Goal: Task Accomplishment & Management: Use online tool/utility

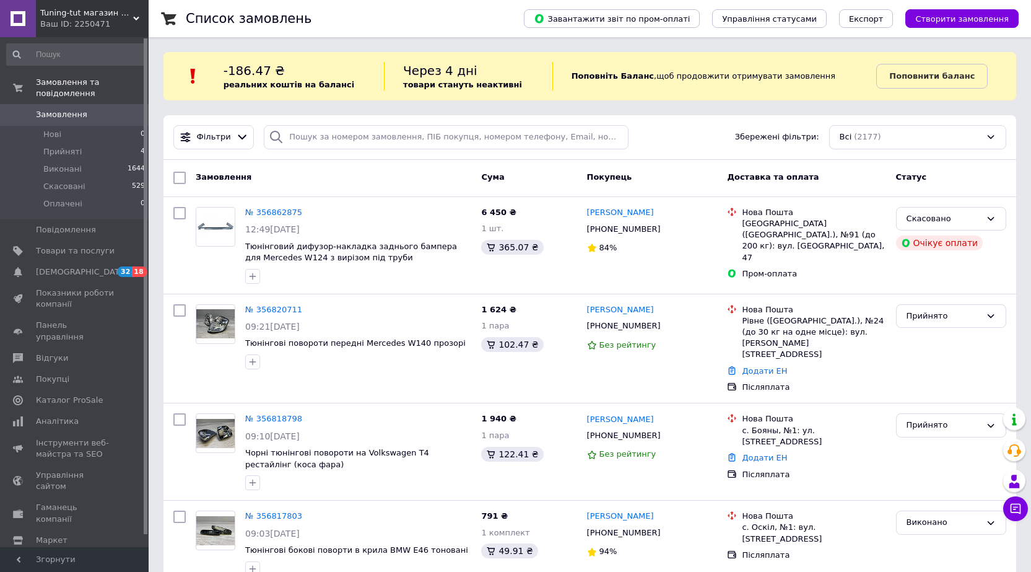
click at [65, 109] on span "Замовлення" at bounding box center [61, 114] width 51 height 11
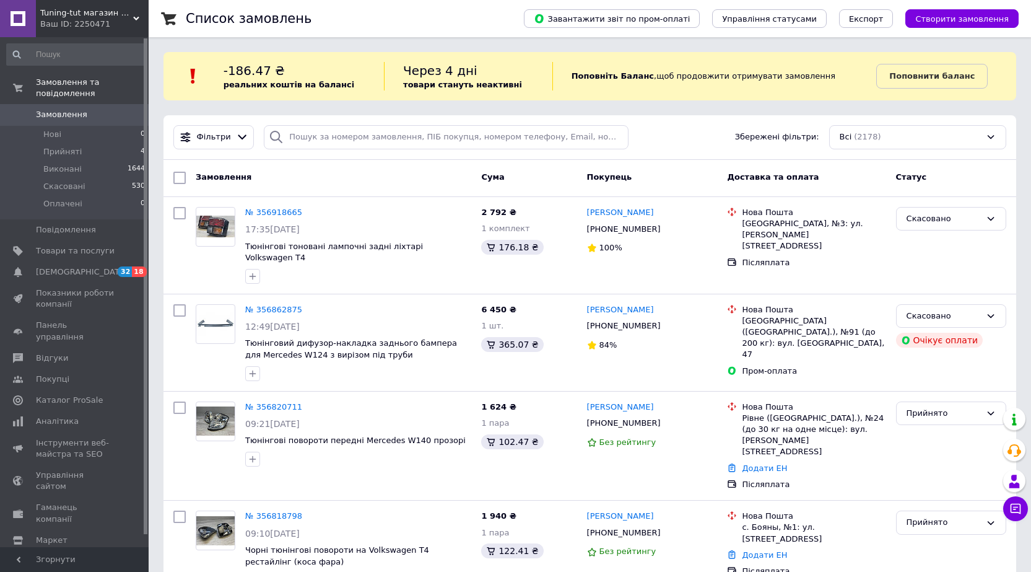
click at [58, 109] on span "Замовлення" at bounding box center [61, 114] width 51 height 11
click at [70, 245] on span "Товари та послуги" at bounding box center [75, 250] width 79 height 11
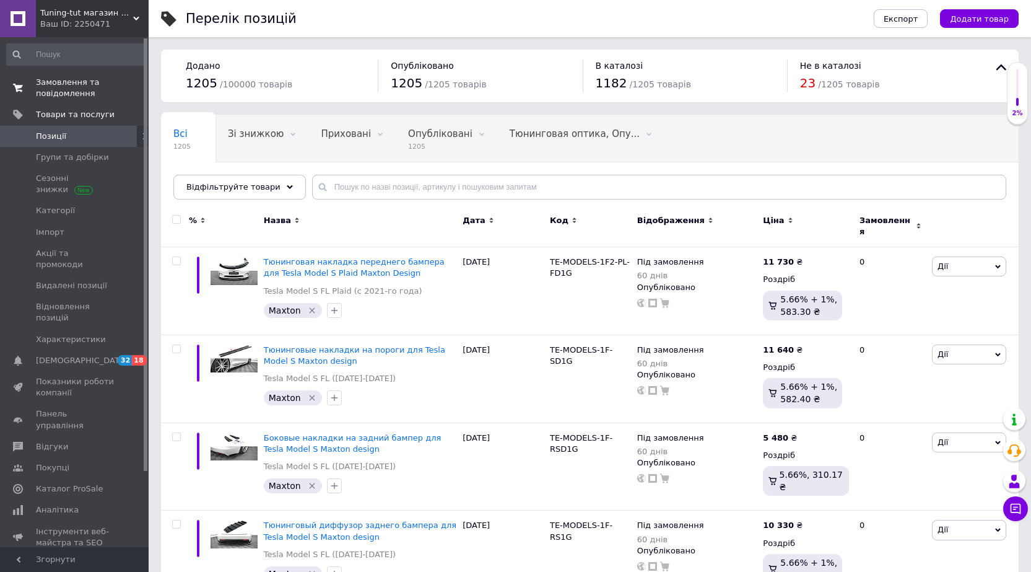
click at [54, 92] on span "Замовлення та повідомлення" at bounding box center [75, 88] width 79 height 22
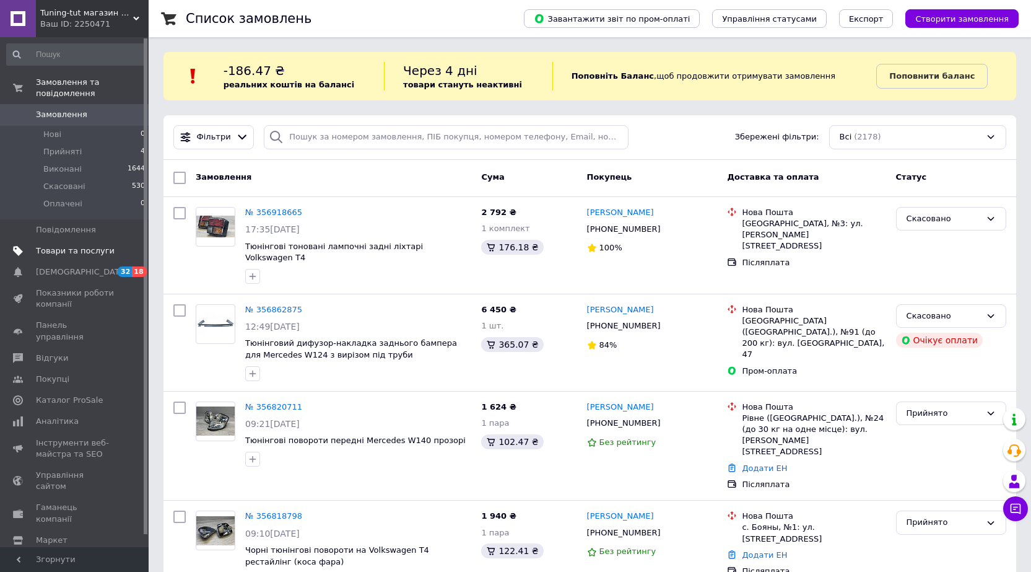
click at [73, 245] on span "Товари та послуги" at bounding box center [75, 250] width 79 height 11
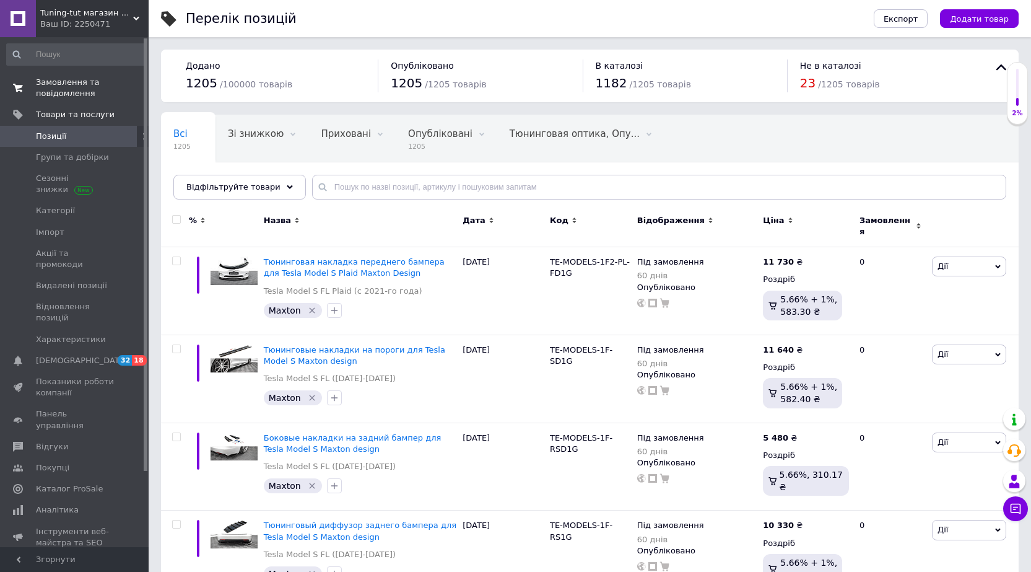
click at [74, 87] on span "Замовлення та повідомлення" at bounding box center [75, 88] width 79 height 22
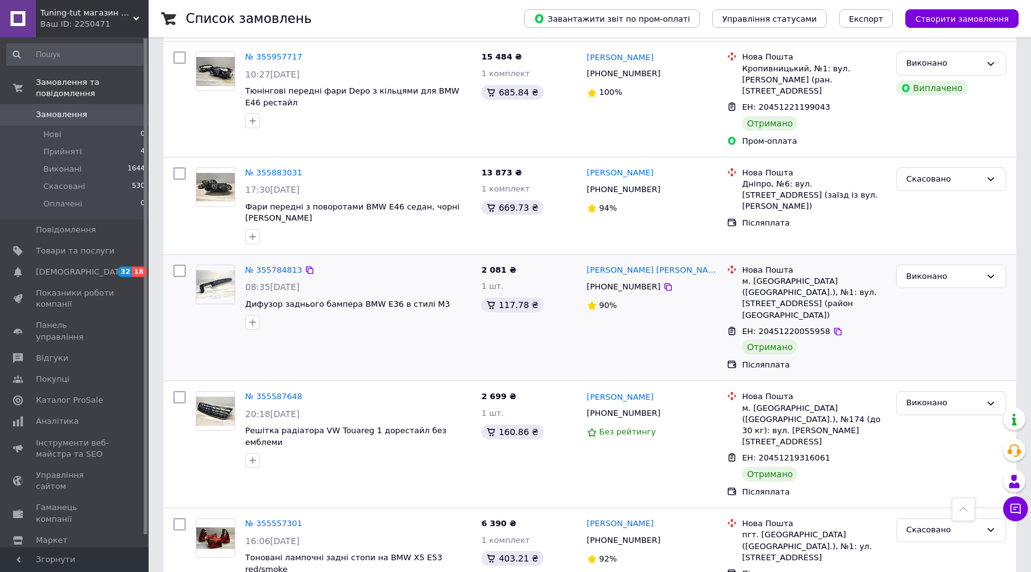
scroll to position [1661, 0]
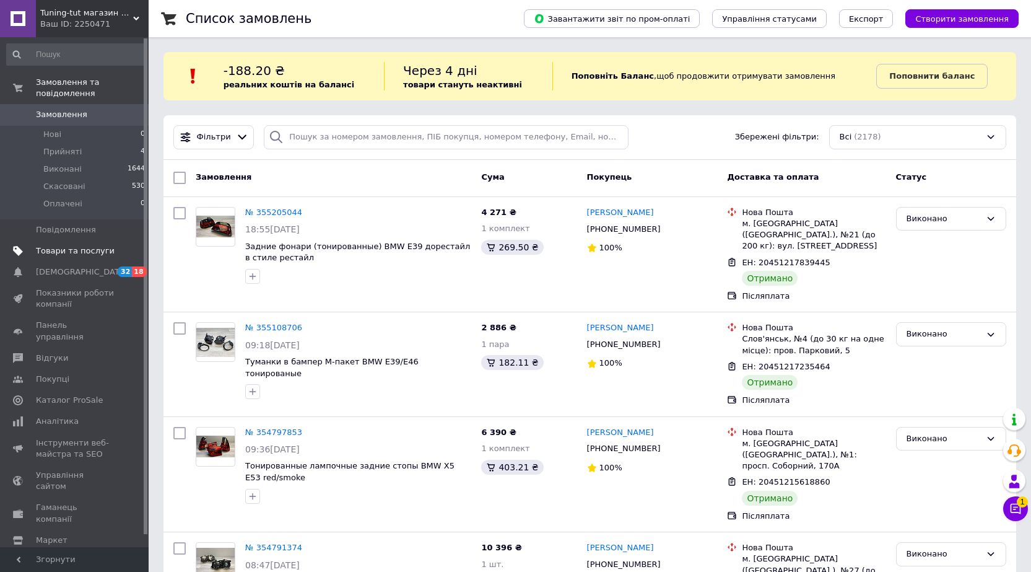
click at [67, 245] on span "Товари та послуги" at bounding box center [75, 250] width 79 height 11
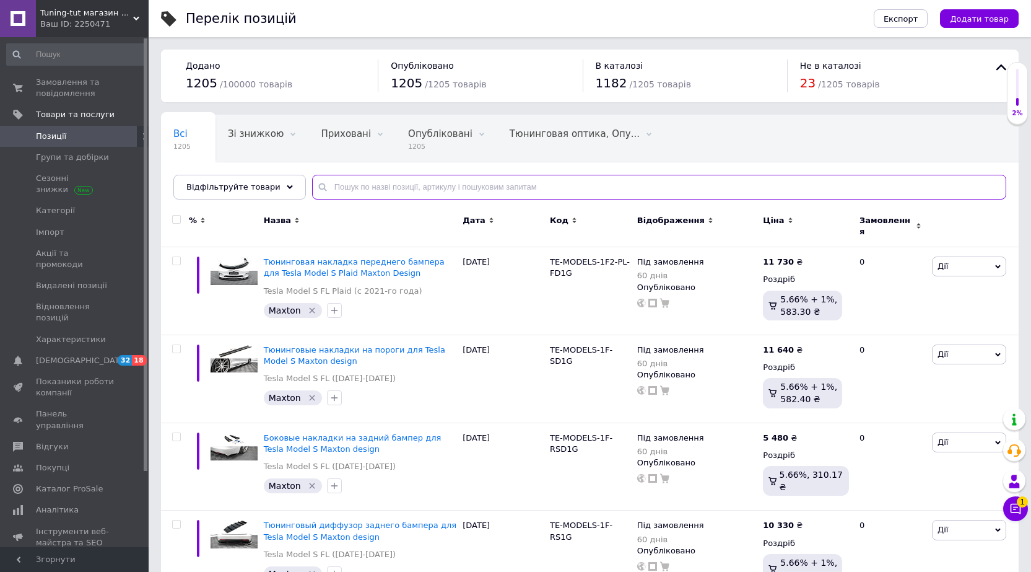
click at [383, 184] on input "text" at bounding box center [659, 187] width 694 height 25
paste input "3BGOE"
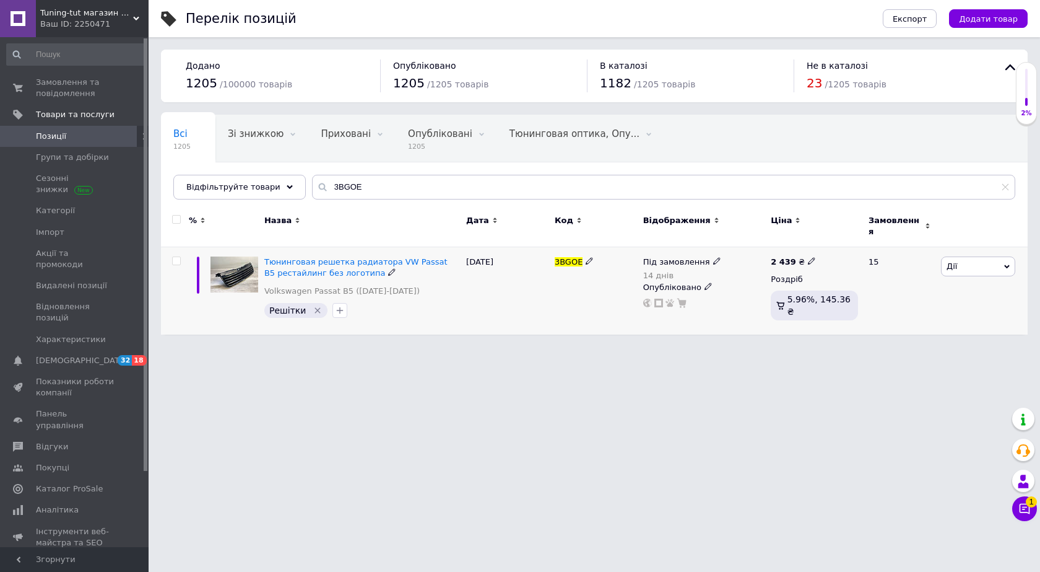
click at [692, 257] on span "Під замовлення" at bounding box center [676, 263] width 67 height 13
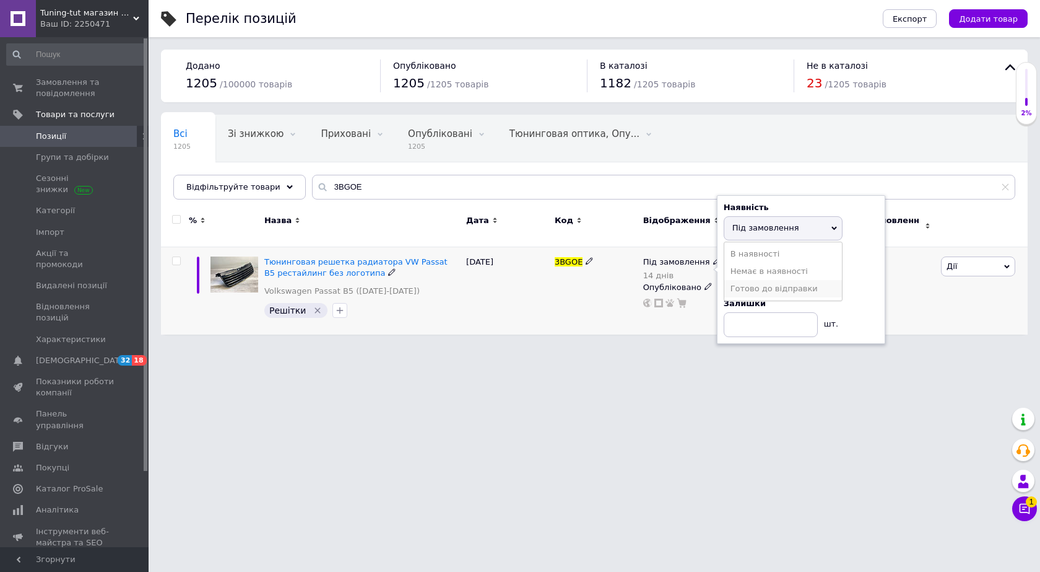
click at [783, 282] on li "Готово до відправки" at bounding box center [784, 288] width 118 height 17
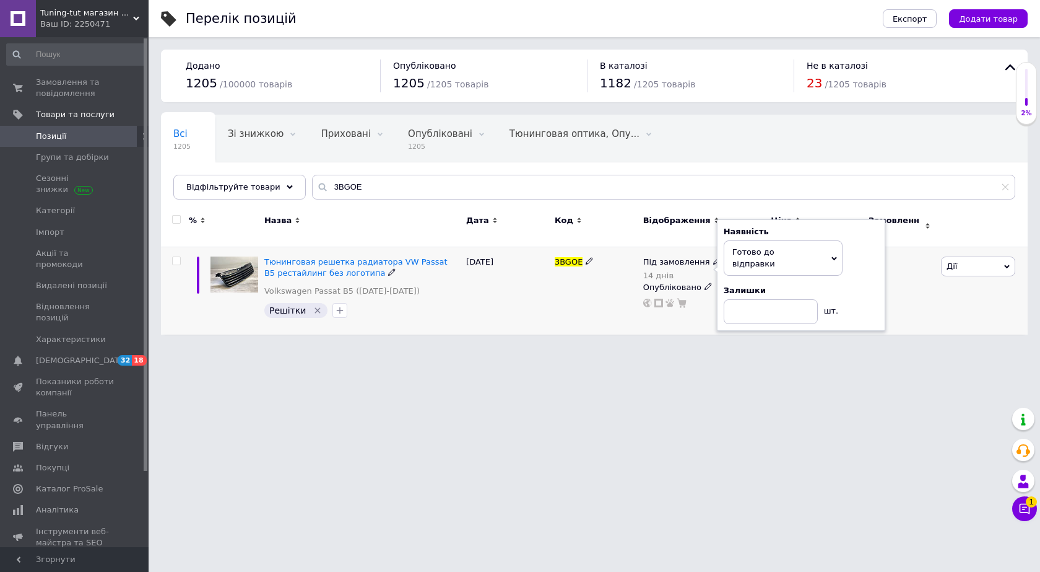
click at [607, 290] on div "3BGOE" at bounding box center [596, 290] width 89 height 87
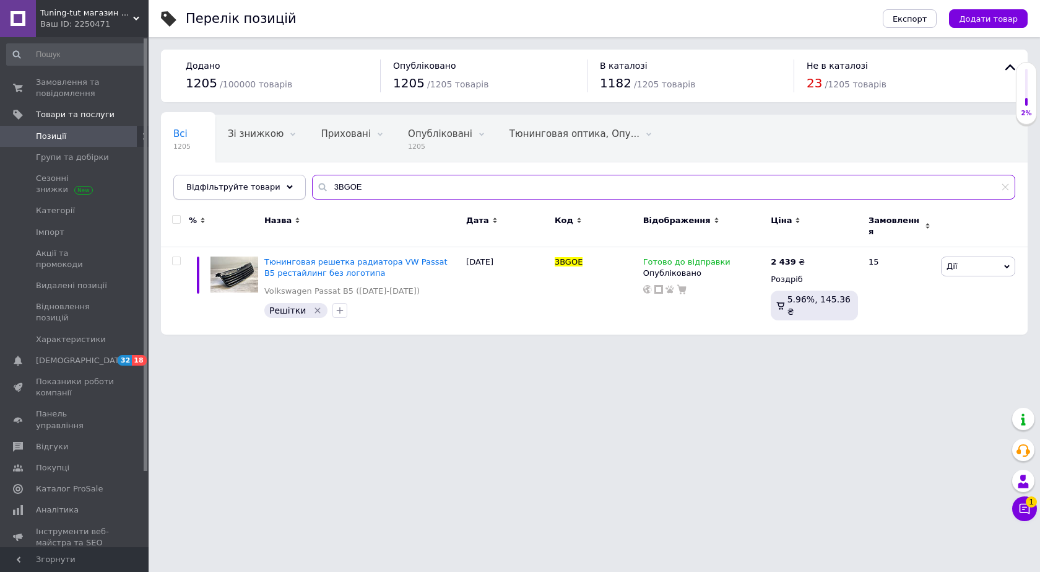
drag, startPoint x: 324, startPoint y: 185, endPoint x: 281, endPoint y: 185, distance: 42.7
click at [281, 185] on div "Відфільтруйте товари 3BGOE" at bounding box center [594, 187] width 842 height 25
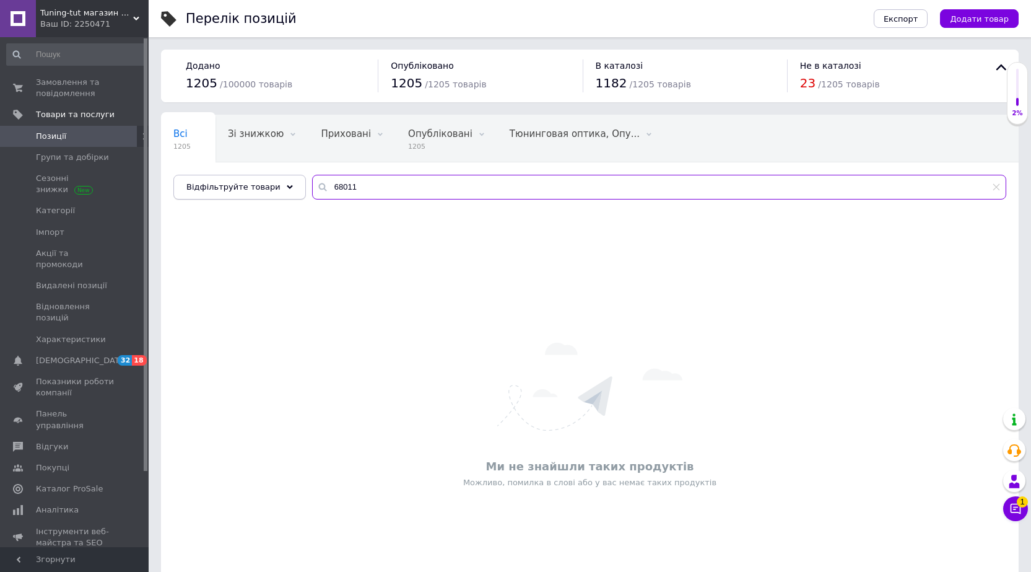
drag, startPoint x: 353, startPoint y: 185, endPoint x: 238, endPoint y: 195, distance: 115.0
click at [238, 195] on div "Відфільтруйте товари 68011" at bounding box center [589, 187] width 833 height 25
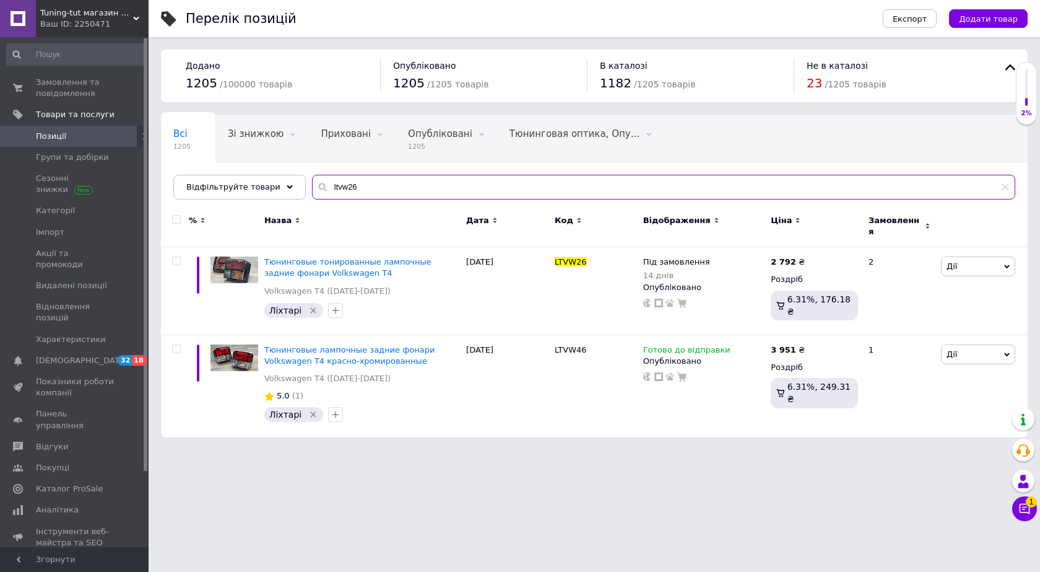
drag, startPoint x: 375, startPoint y: 191, endPoint x: 294, endPoint y: 193, distance: 81.1
click at [294, 193] on div "Всі 1205 Зі знижкою 0 Видалити Редагувати Приховані 0 Видалити Редагувати Опубл…" at bounding box center [594, 157] width 867 height 85
paste input "FKSG06"
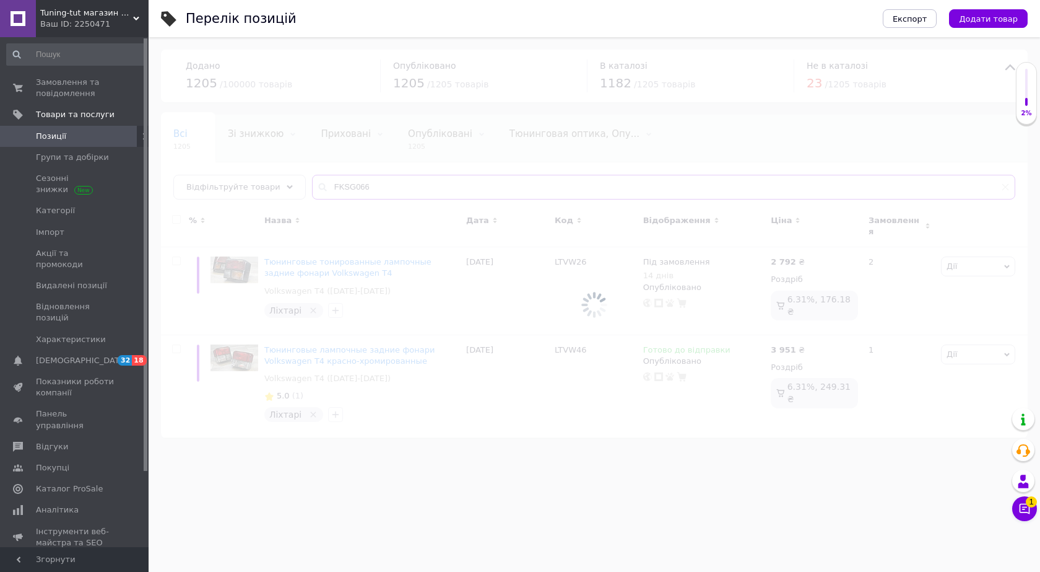
type input "FKSG066"
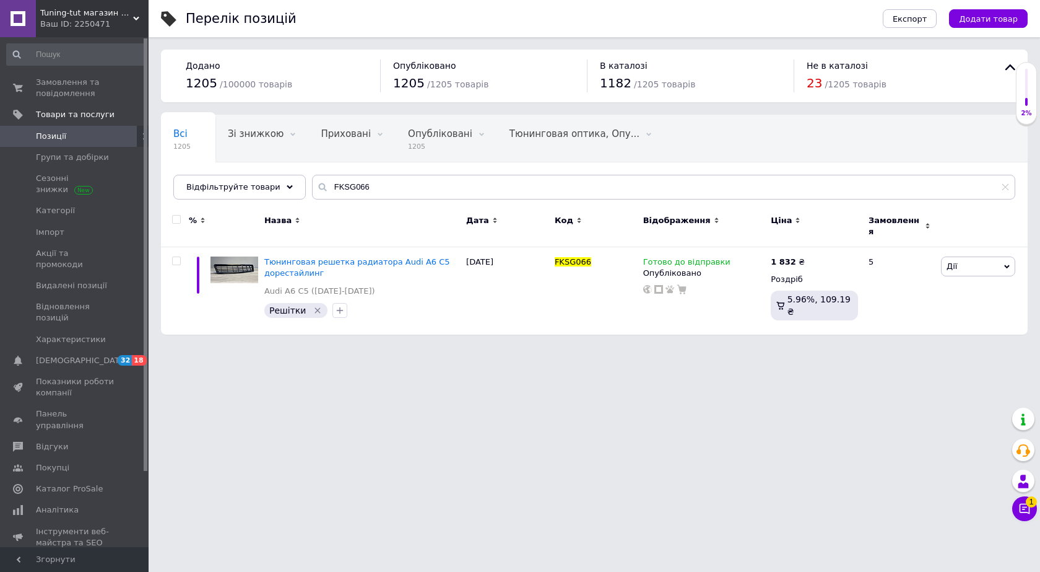
click at [541, 347] on html "Tuning-tut магазин тюнінгових запчастин Ваш ID: 2250471 Сайт Tuning-tut магазин…" at bounding box center [520, 173] width 1040 height 347
click at [61, 87] on span "Замовлення та повідомлення" at bounding box center [75, 88] width 79 height 22
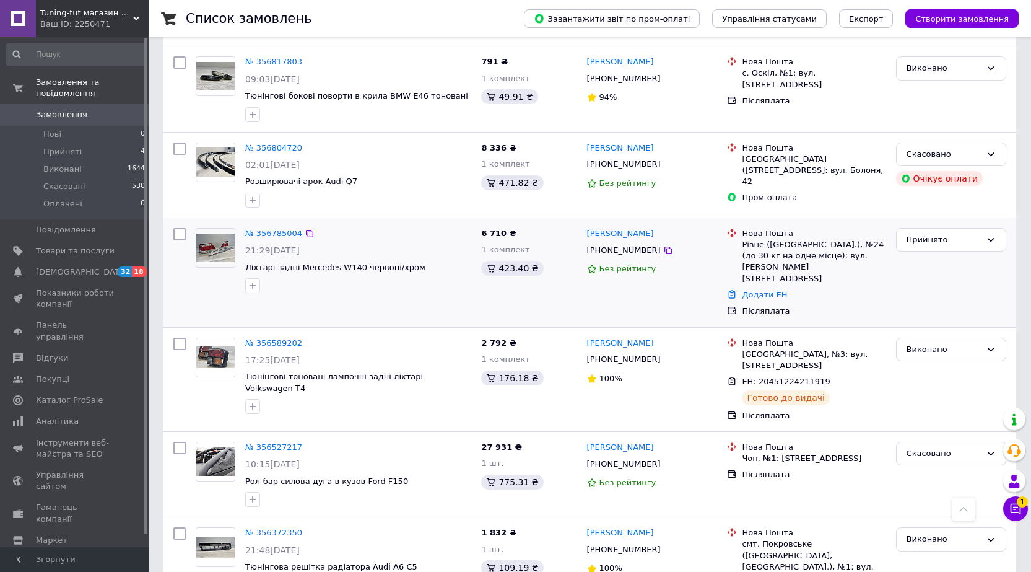
scroll to position [681, 0]
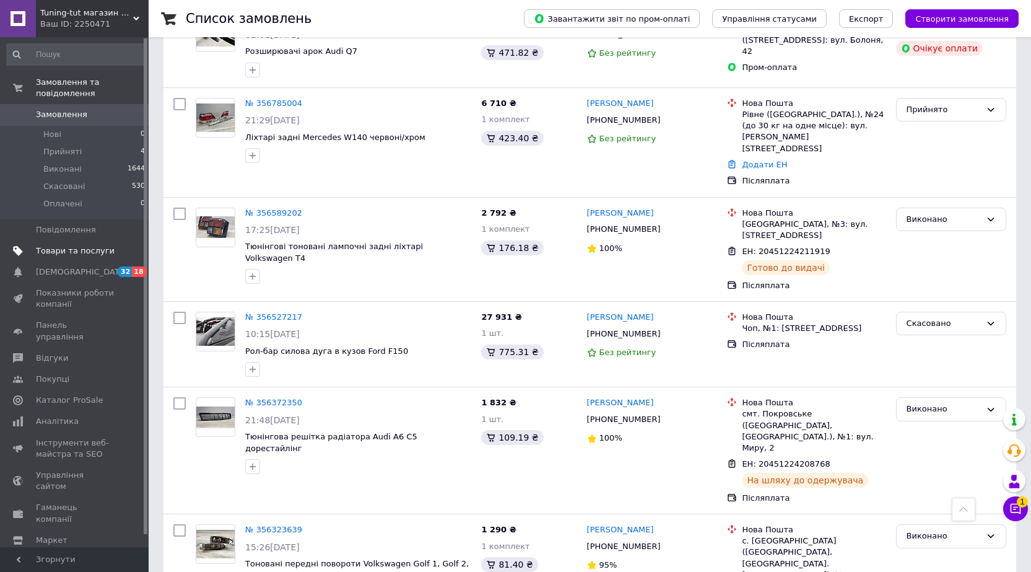
click at [53, 240] on link "Товари та послуги" at bounding box center [76, 250] width 152 height 21
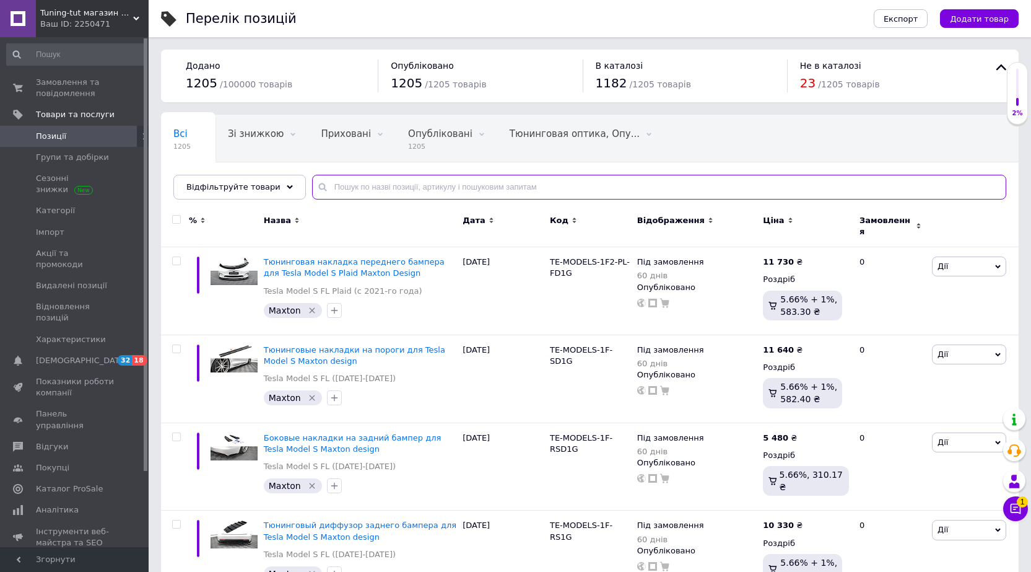
click at [398, 189] on input "text" at bounding box center [659, 187] width 694 height 25
type input "13004"
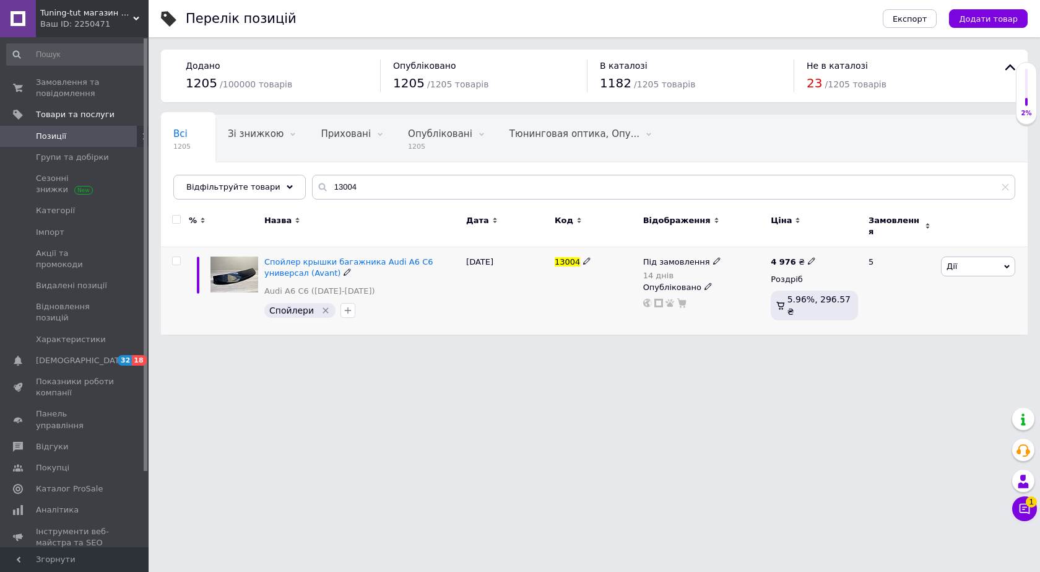
click at [685, 257] on span "Під замовлення" at bounding box center [676, 263] width 67 height 13
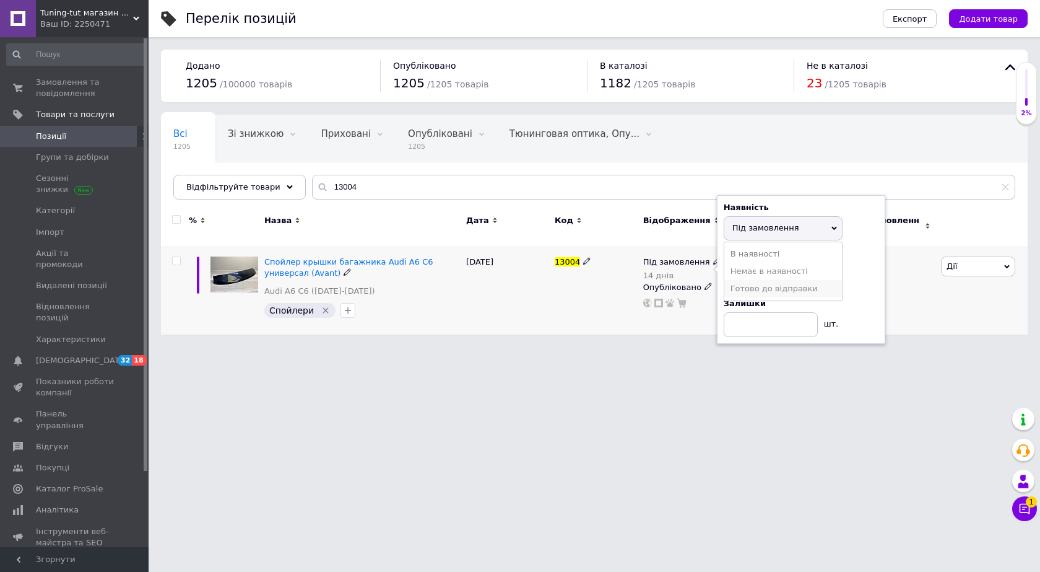
click at [751, 284] on li "Готово до відправки" at bounding box center [784, 288] width 118 height 17
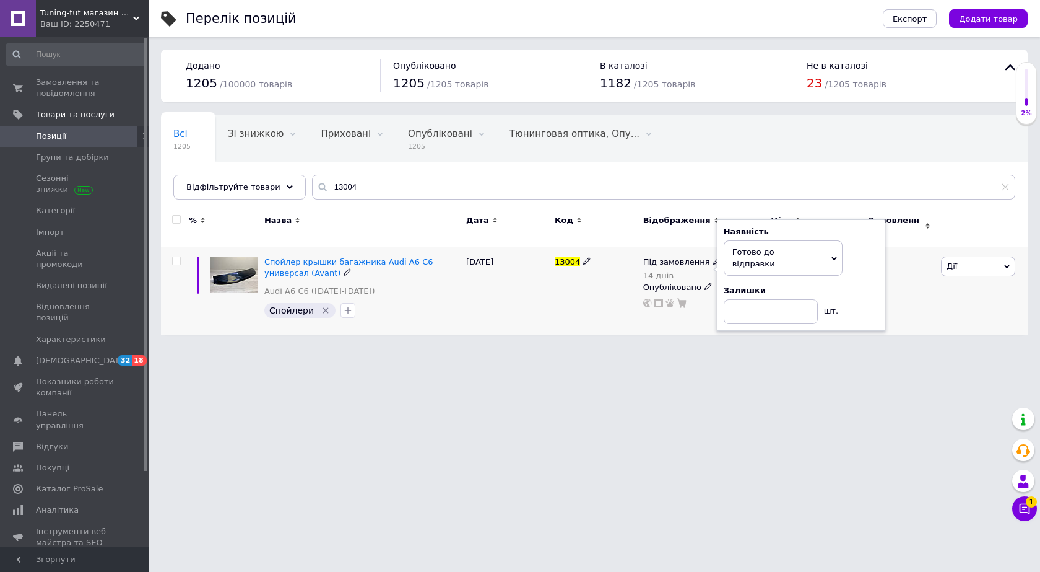
click at [476, 286] on div "[DATE]" at bounding box center [507, 290] width 89 height 87
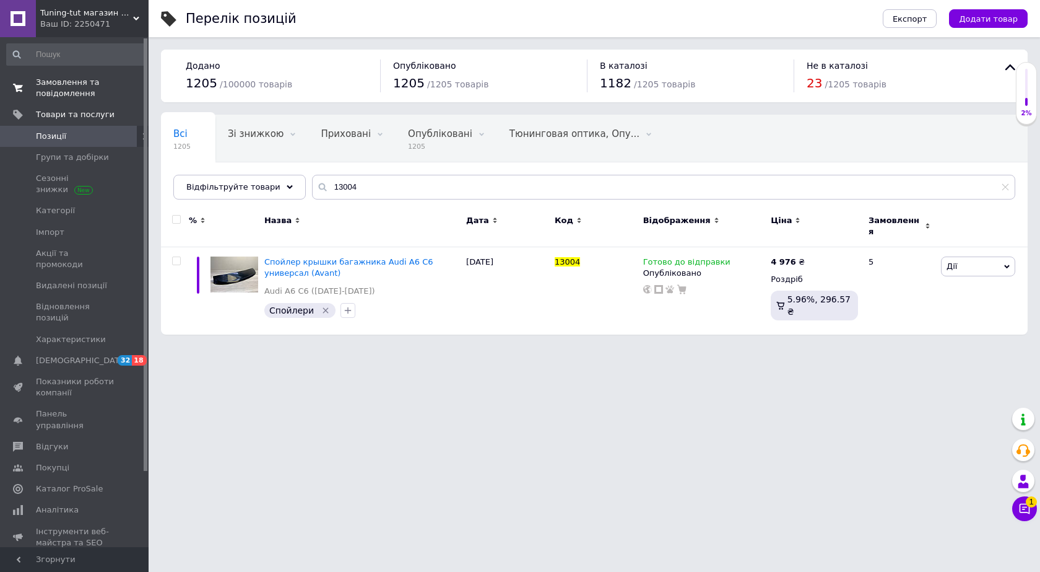
click at [59, 84] on span "Замовлення та повідомлення" at bounding box center [75, 88] width 79 height 22
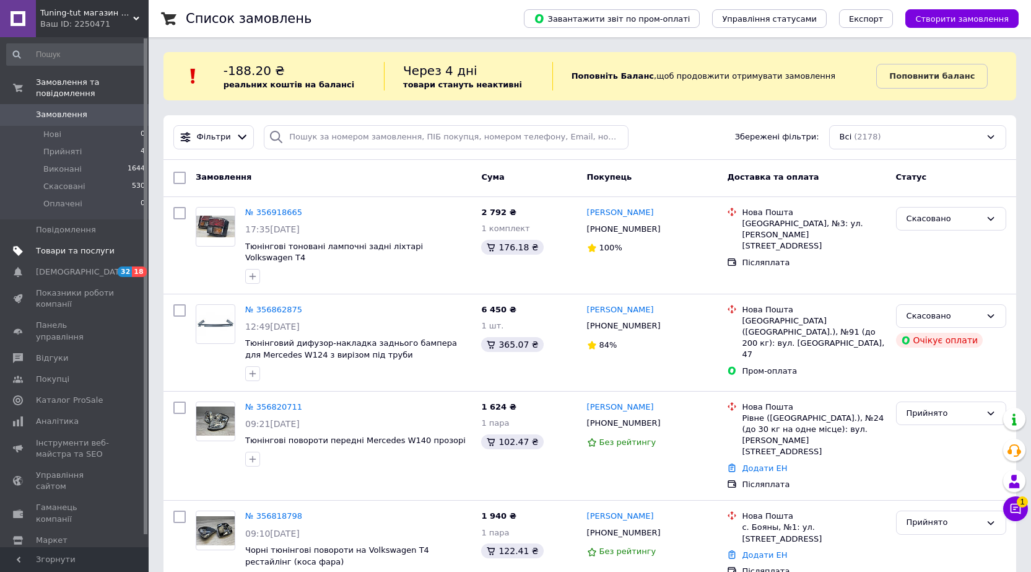
click at [94, 245] on span "Товари та послуги" at bounding box center [75, 250] width 79 height 11
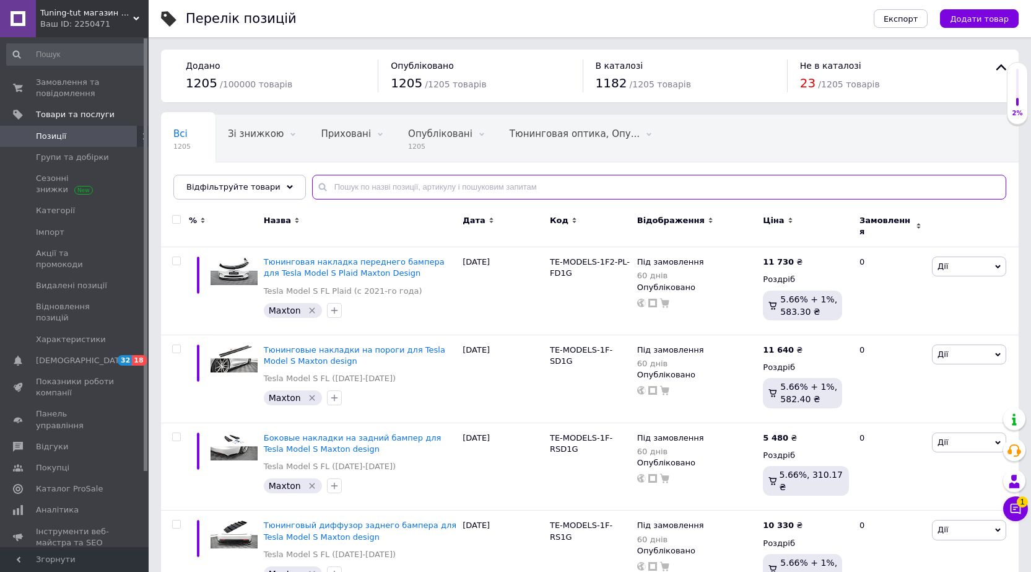
click at [391, 188] on input "text" at bounding box center [659, 187] width 694 height 25
paste input "7D0853653"
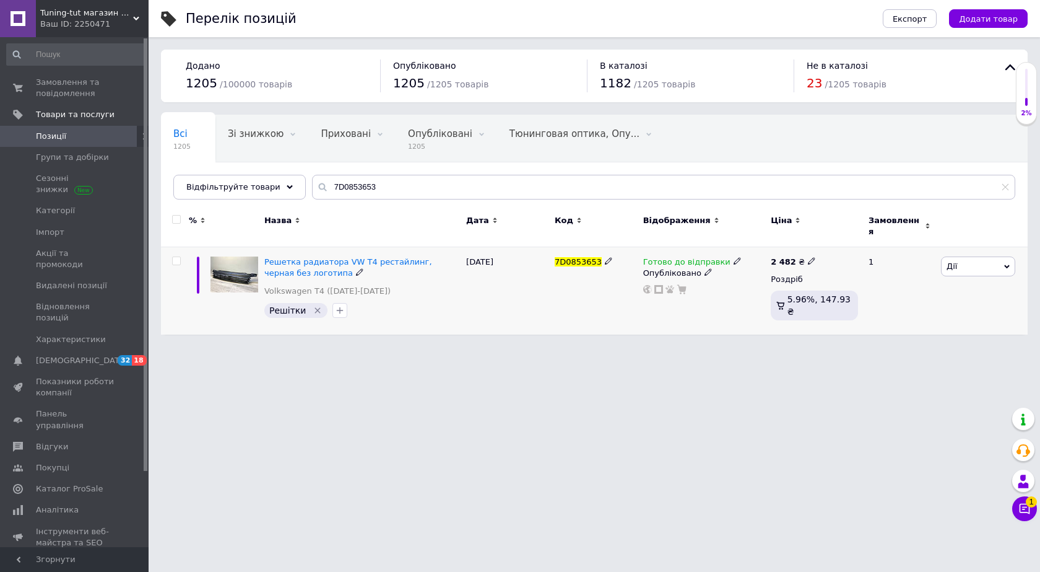
click at [678, 257] on span "Готово до відправки" at bounding box center [686, 263] width 87 height 13
drag, startPoint x: 755, startPoint y: 300, endPoint x: 741, endPoint y: 301, distance: 14.3
click at [755, 308] on li "Під замовлення" at bounding box center [801, 316] width 118 height 17
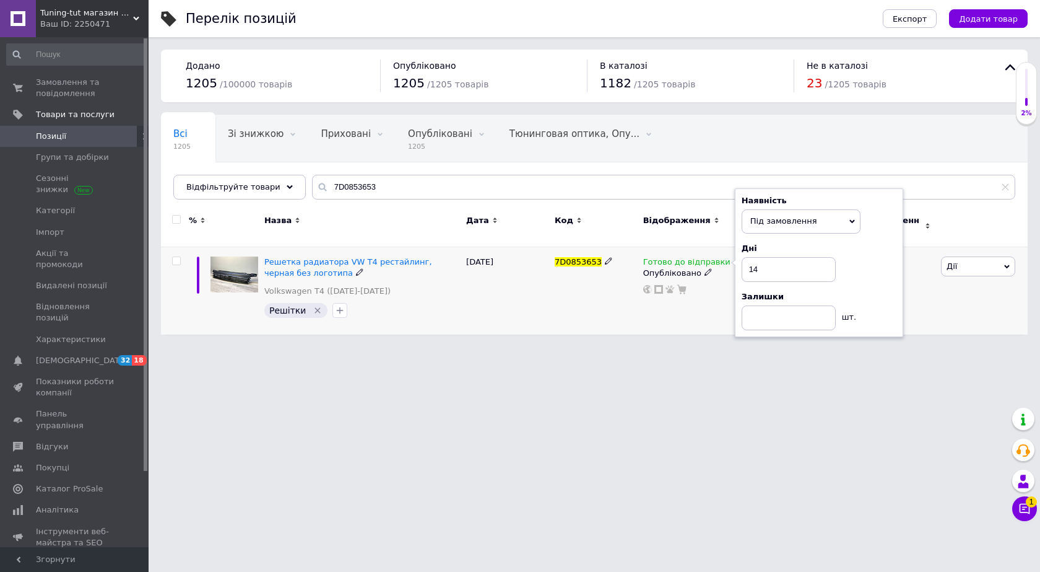
click at [509, 292] on div "[DATE]" at bounding box center [507, 290] width 89 height 87
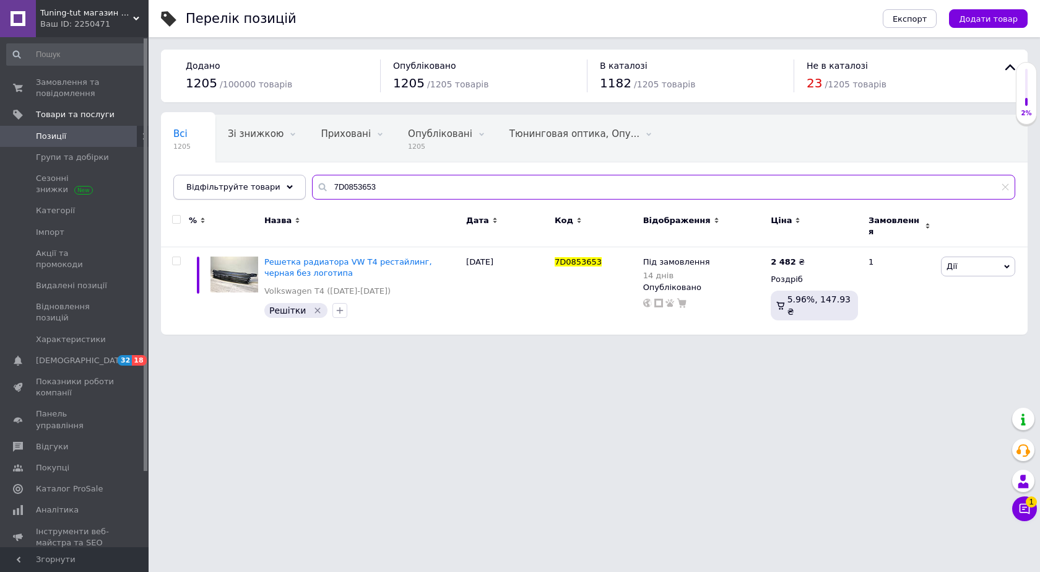
drag, startPoint x: 374, startPoint y: 184, endPoint x: 229, endPoint y: 175, distance: 145.2
click at [229, 175] on div "Відфільтруйте товари 7D0853653" at bounding box center [594, 187] width 842 height 25
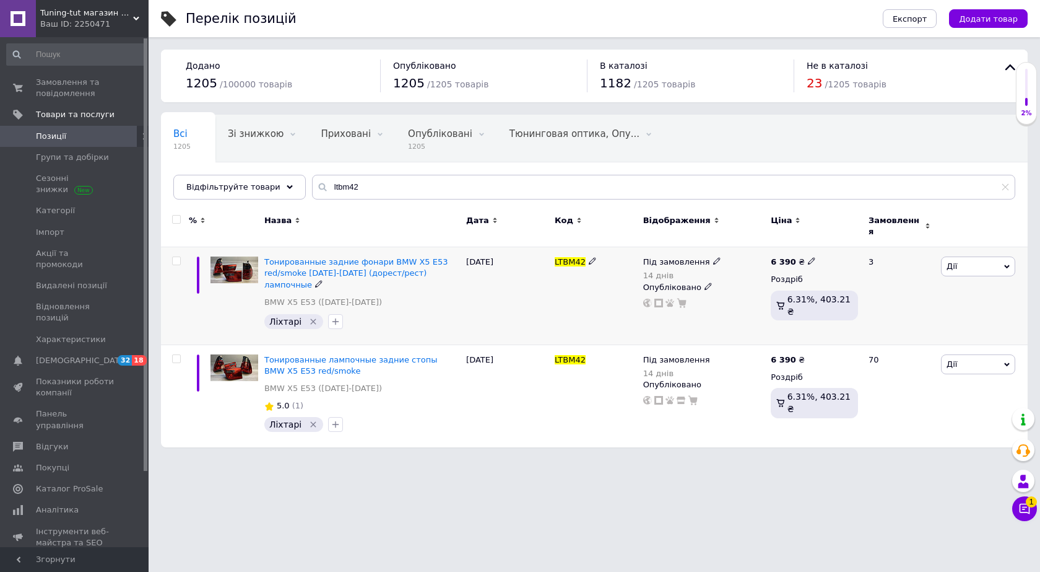
click at [658, 257] on span "Під замовлення" at bounding box center [676, 263] width 67 height 13
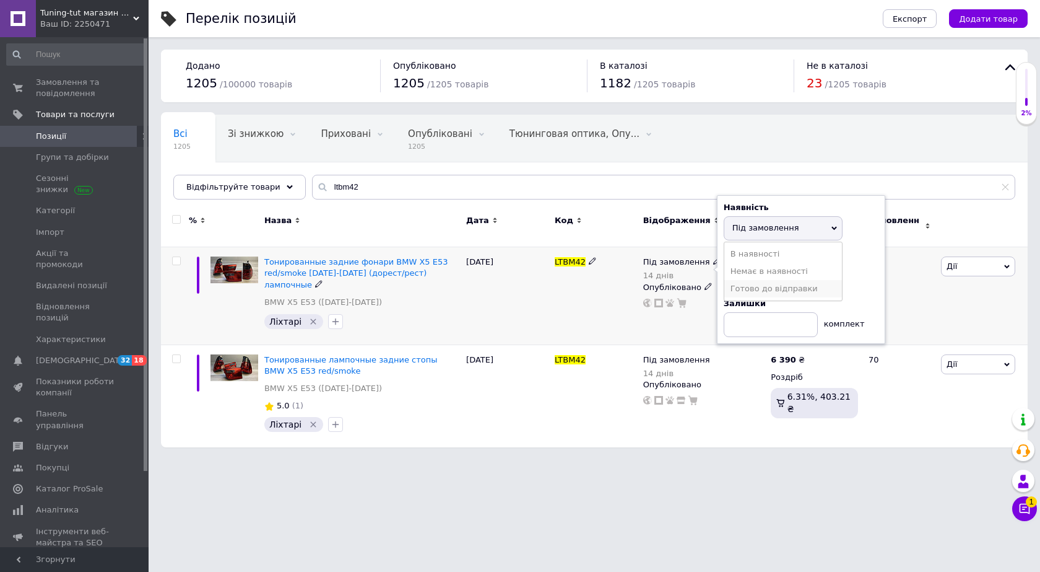
click at [744, 284] on li "Готово до відправки" at bounding box center [784, 288] width 118 height 17
click at [609, 282] on div "LTBM42" at bounding box center [596, 296] width 89 height 98
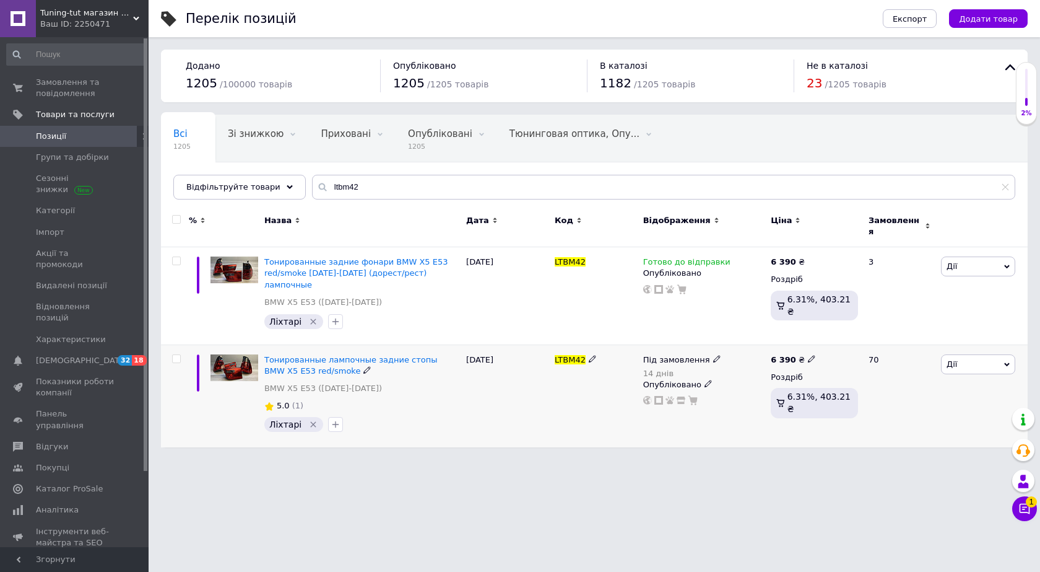
click at [671, 355] on span "Під замовлення" at bounding box center [676, 361] width 67 height 13
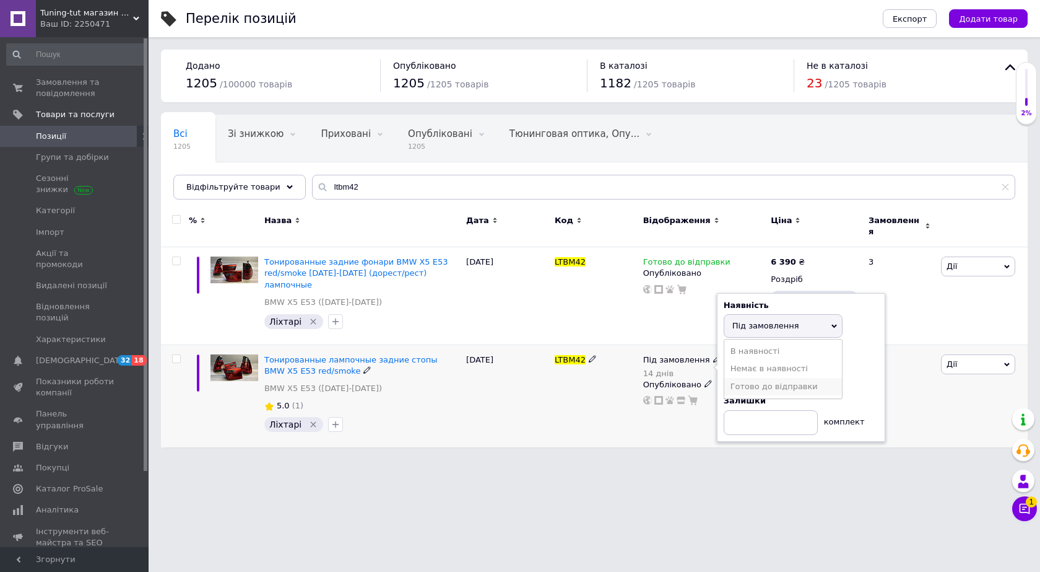
click at [754, 378] on li "Готово до відправки" at bounding box center [784, 386] width 118 height 17
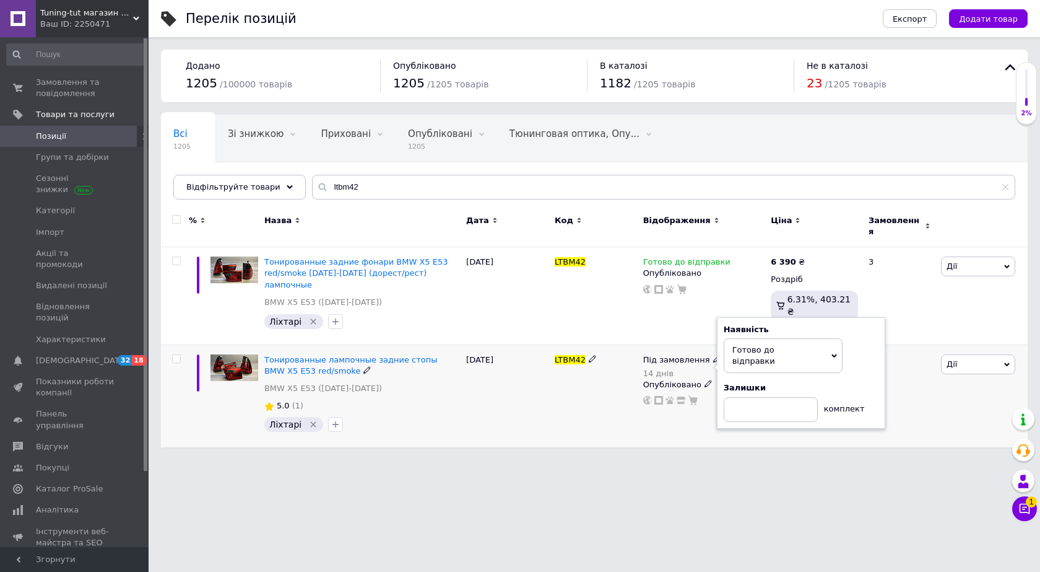
click at [572, 379] on div "LTBM42" at bounding box center [596, 395] width 89 height 103
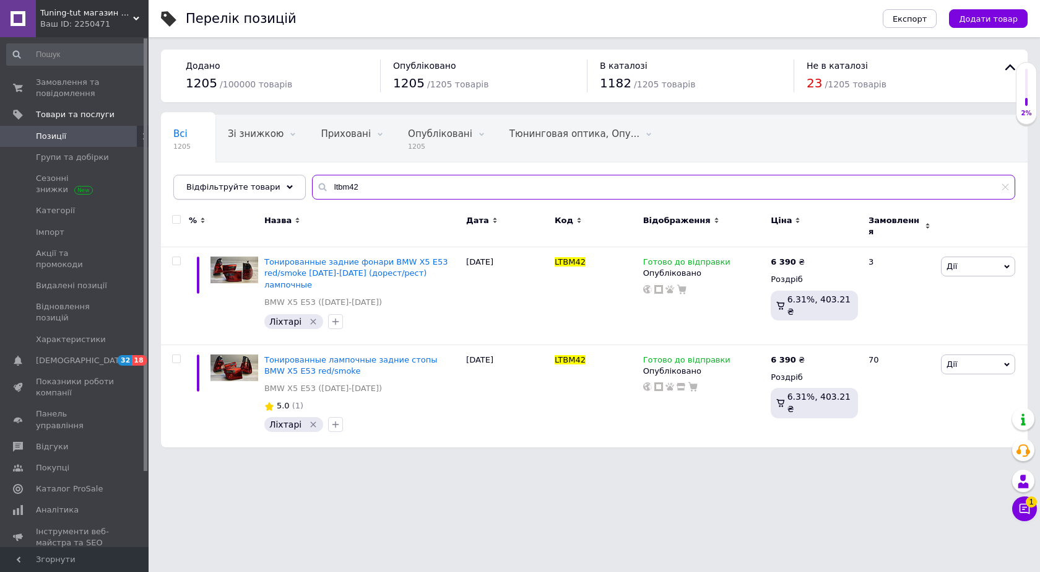
drag, startPoint x: 346, startPoint y: 185, endPoint x: 285, endPoint y: 180, distance: 60.9
click at [285, 180] on div "Відфільтруйте товари ltbm42" at bounding box center [594, 187] width 842 height 25
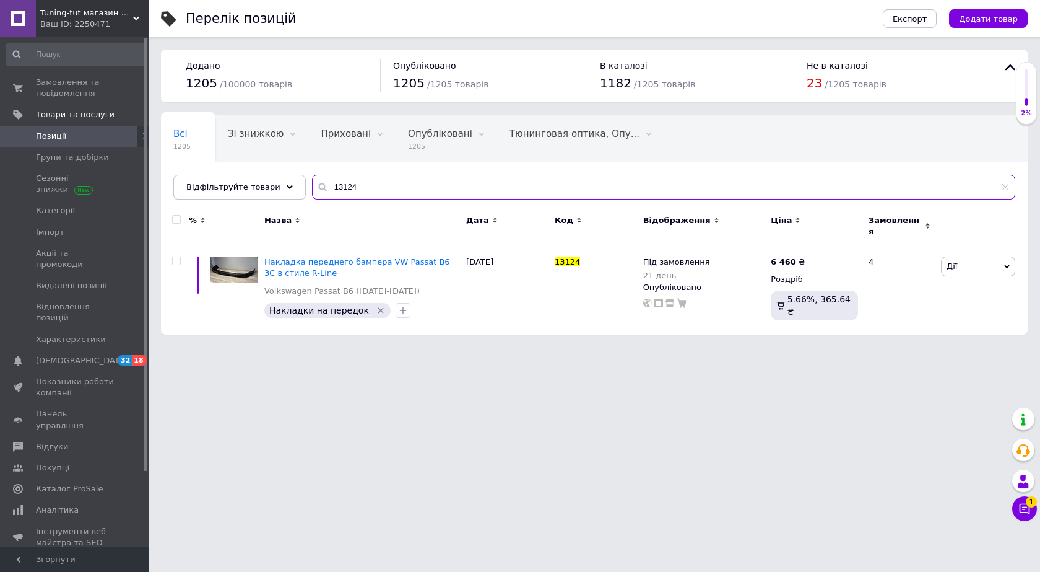
drag, startPoint x: 323, startPoint y: 188, endPoint x: 279, endPoint y: 182, distance: 43.7
click at [281, 183] on div "Відфільтруйте товари 13124" at bounding box center [594, 187] width 842 height 25
drag, startPoint x: 372, startPoint y: 186, endPoint x: 219, endPoint y: 194, distance: 152.6
click at [219, 194] on div "Відфільтруйте товари grbm011" at bounding box center [594, 187] width 842 height 25
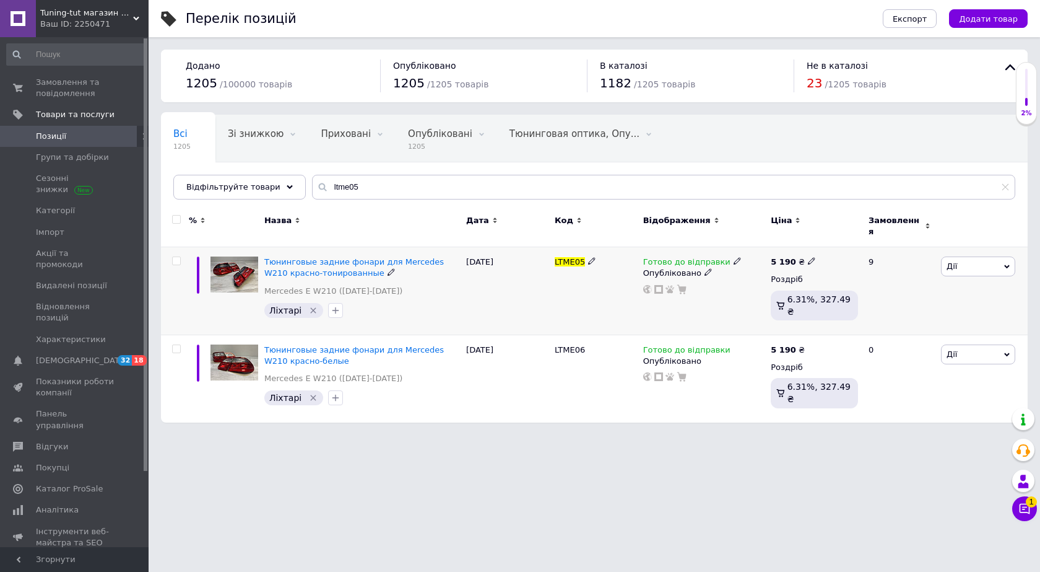
click at [677, 257] on span "Готово до відправки" at bounding box center [686, 263] width 87 height 13
click at [770, 308] on li "Під замовлення" at bounding box center [801, 316] width 118 height 17
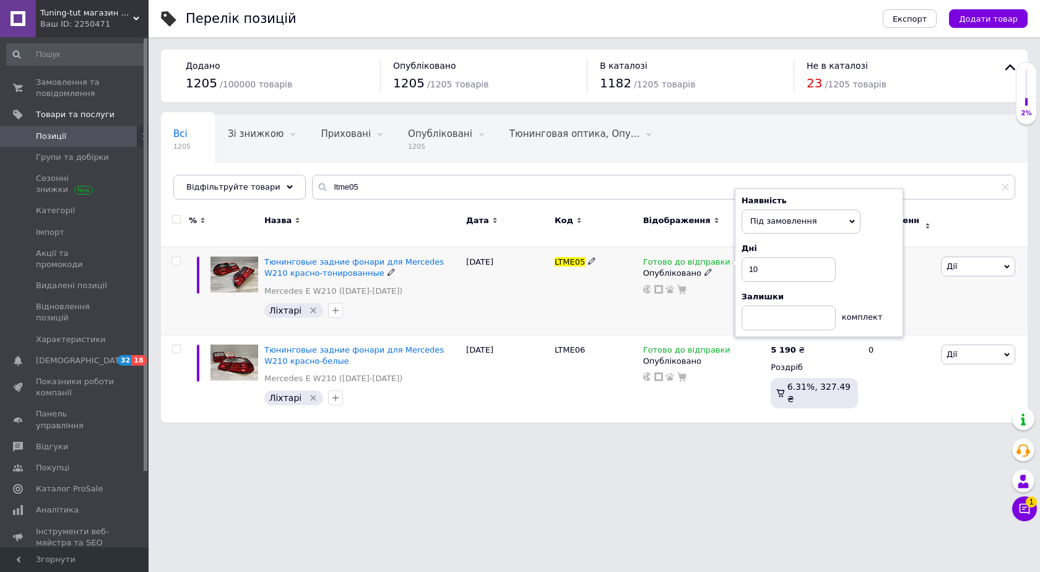
click at [544, 290] on div "[DATE]" at bounding box center [507, 291] width 89 height 88
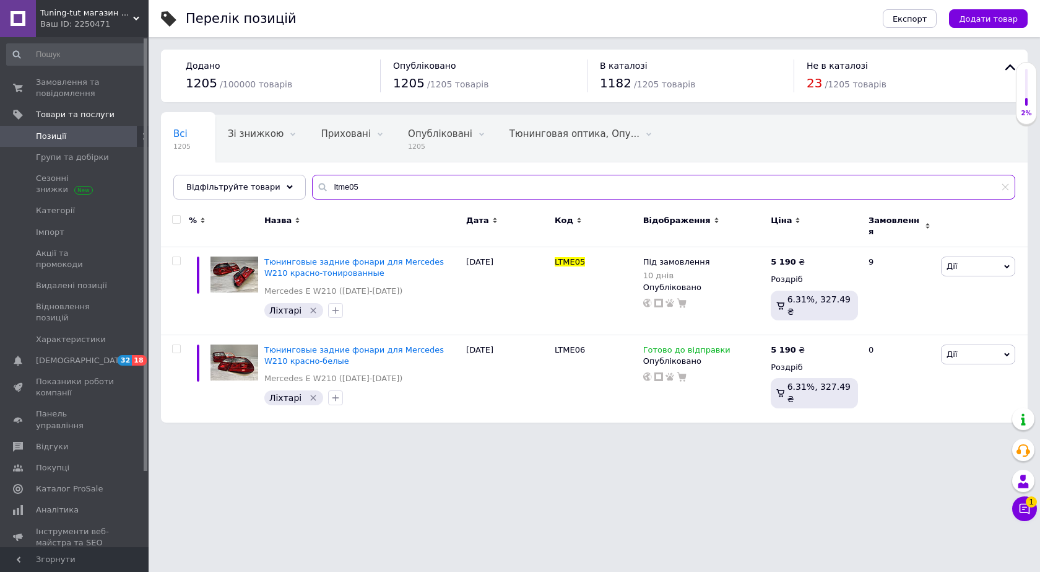
drag, startPoint x: 340, startPoint y: 186, endPoint x: 292, endPoint y: 186, distance: 48.3
click at [292, 186] on div "Всі 1205 Зі знижкою 0 Видалити Редагувати Приховані 0 Видалити Редагувати Опубл…" at bounding box center [594, 157] width 867 height 85
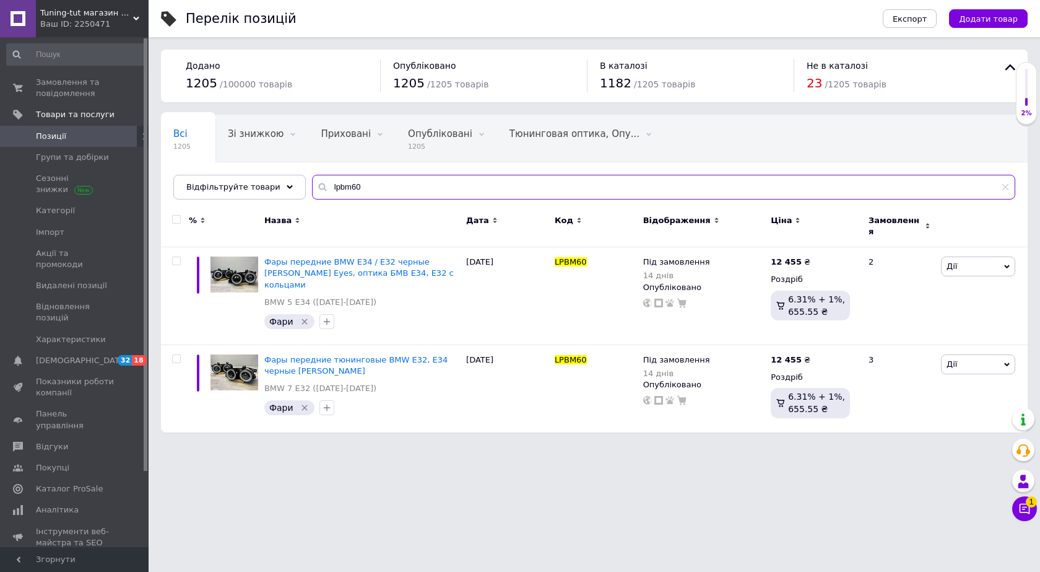
drag, startPoint x: 323, startPoint y: 184, endPoint x: 400, endPoint y: 193, distance: 77.3
click at [400, 193] on input "lpbm60" at bounding box center [663, 187] width 703 height 25
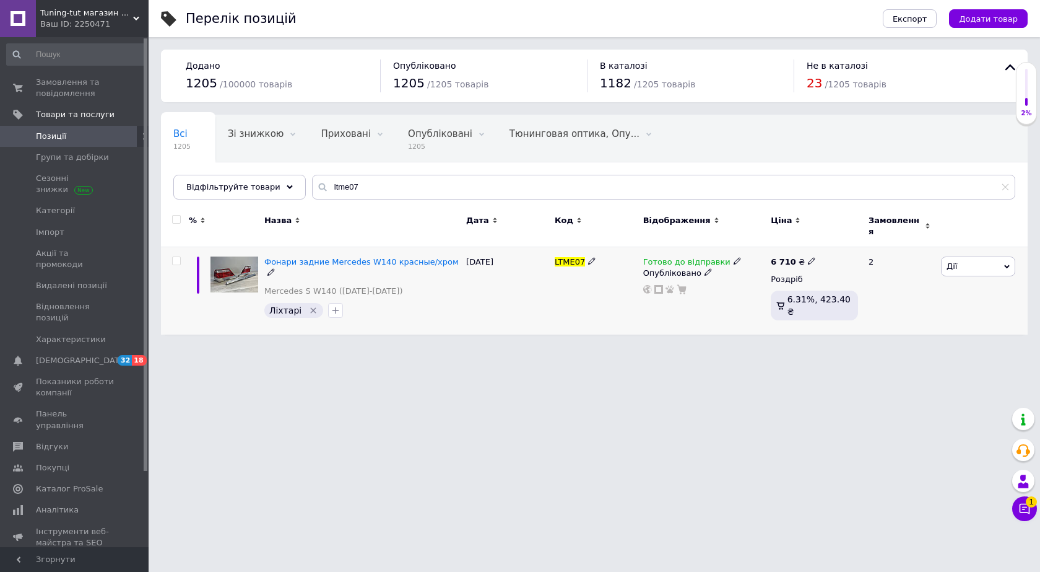
click at [668, 257] on span "Готово до відправки" at bounding box center [686, 263] width 87 height 13
click at [793, 308] on li "Під замовлення" at bounding box center [801, 316] width 118 height 17
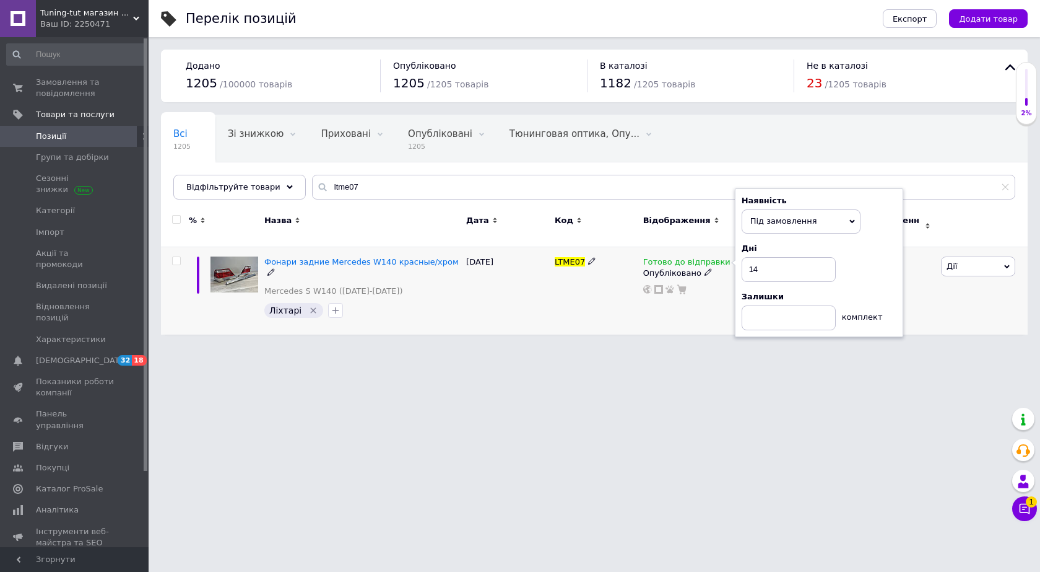
click at [523, 288] on div "[DATE]" at bounding box center [507, 290] width 89 height 87
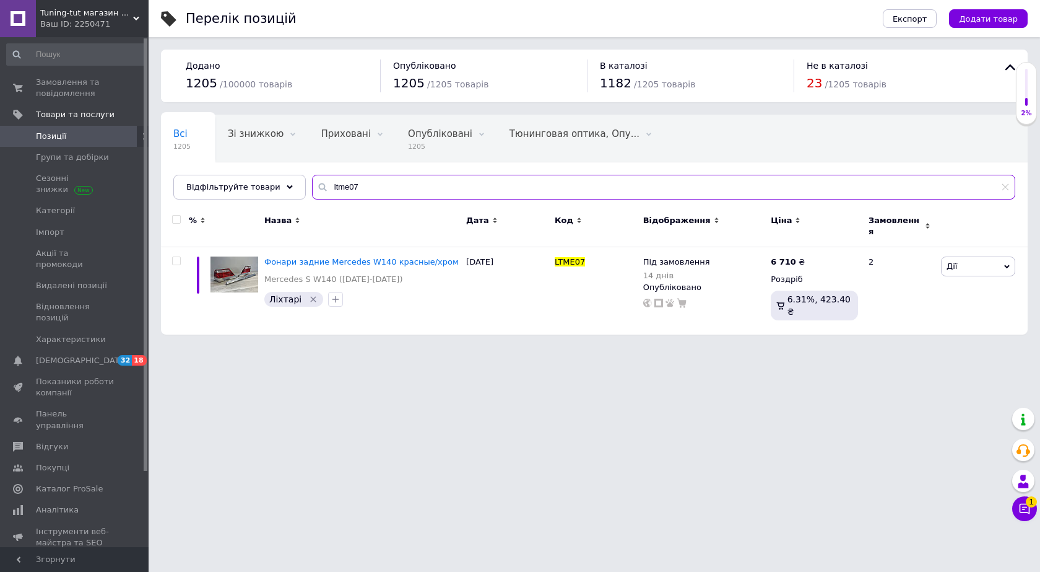
drag, startPoint x: 349, startPoint y: 183, endPoint x: 297, endPoint y: 184, distance: 52.0
click at [312, 184] on input "ltme07" at bounding box center [663, 187] width 703 height 25
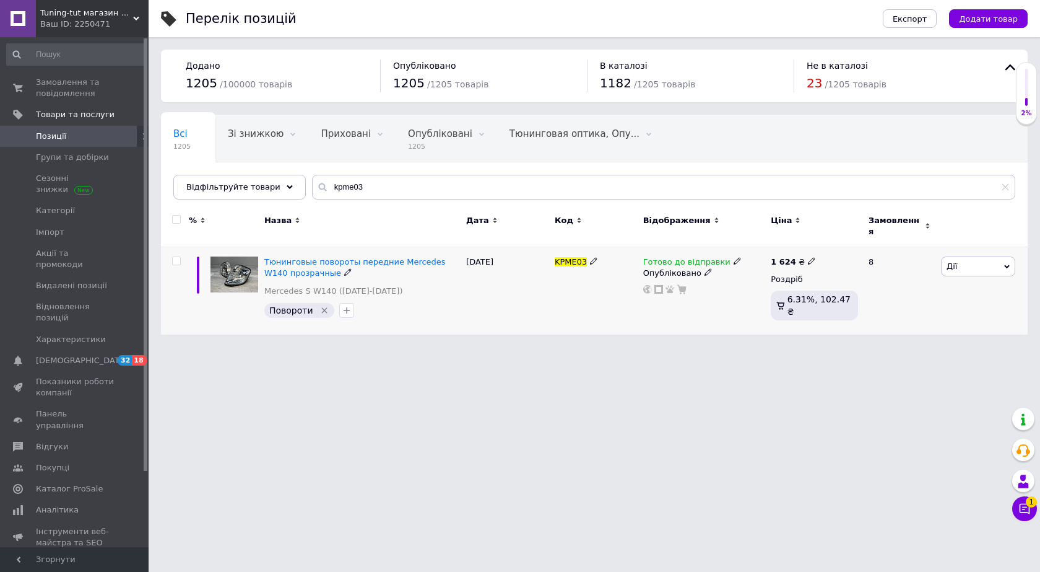
click at [676, 257] on span "Готово до відправки" at bounding box center [686, 263] width 87 height 13
click at [756, 308] on li "Під замовлення" at bounding box center [801, 316] width 118 height 17
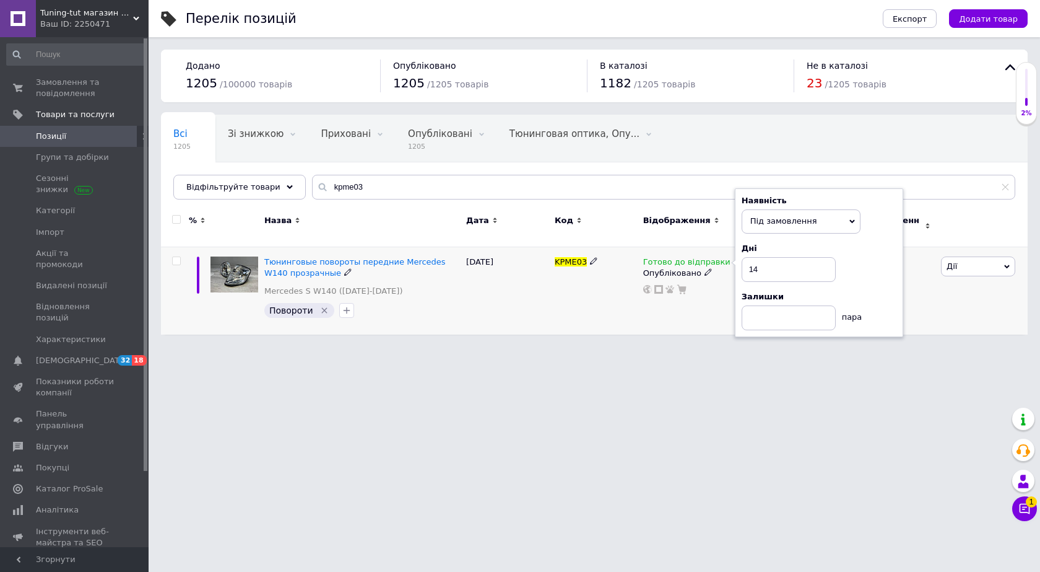
click at [538, 299] on div "[DATE]" at bounding box center [507, 290] width 89 height 87
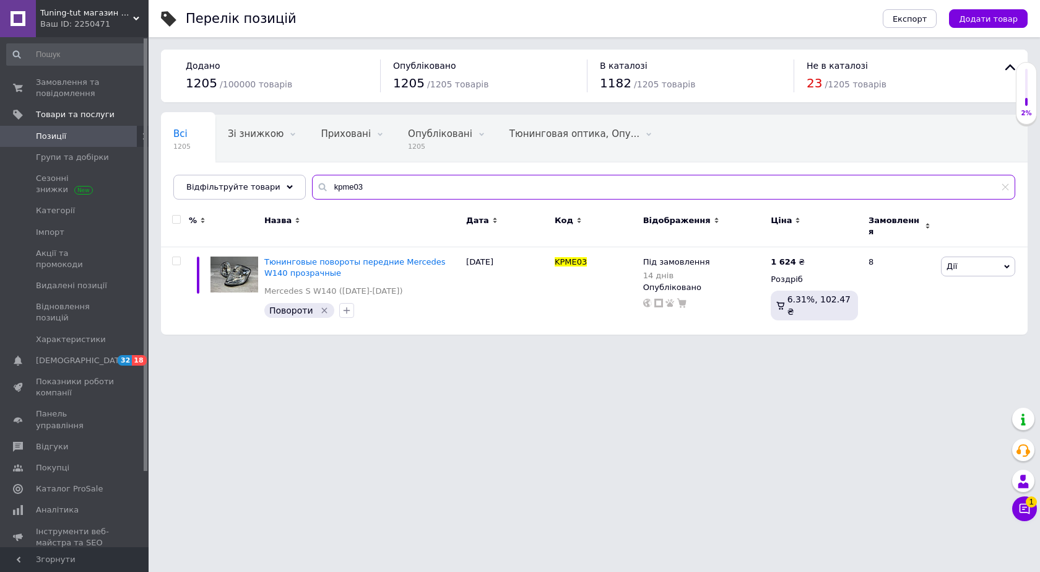
click at [376, 183] on input "kpme03" at bounding box center [663, 187] width 703 height 25
drag, startPoint x: 381, startPoint y: 179, endPoint x: 241, endPoint y: 191, distance: 141.1
click at [241, 191] on div "Відфільтруйте товари kpvw13" at bounding box center [594, 187] width 842 height 25
drag, startPoint x: 347, startPoint y: 186, endPoint x: 289, endPoint y: 182, distance: 58.3
click at [290, 183] on div "Відфільтруйте товари lpau55" at bounding box center [594, 187] width 842 height 25
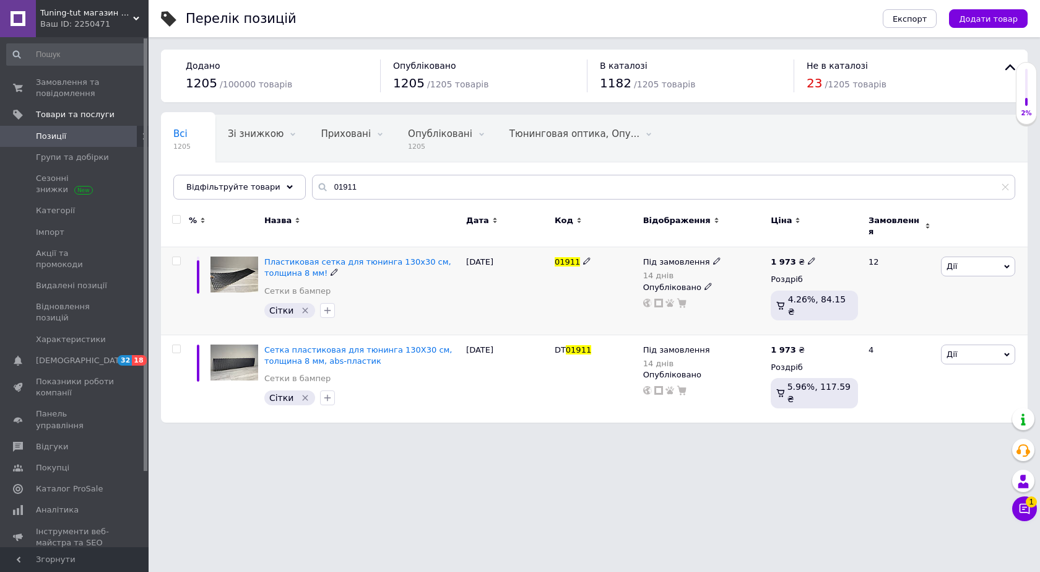
click at [673, 257] on span "Під замовлення" at bounding box center [676, 263] width 67 height 13
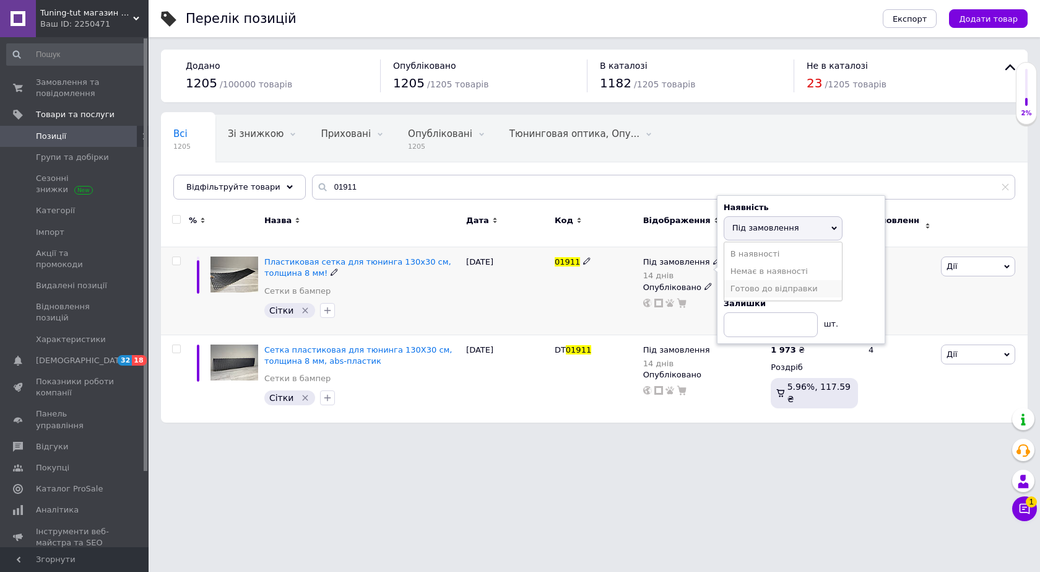
click at [746, 284] on li "Готово до відправки" at bounding box center [784, 288] width 118 height 17
click at [562, 284] on div "01911" at bounding box center [596, 291] width 89 height 88
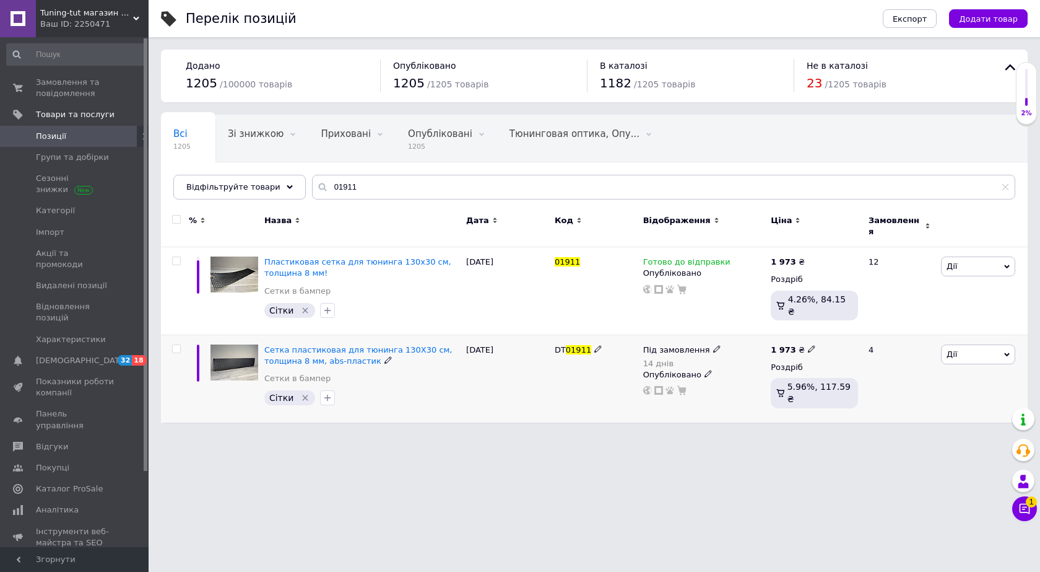
click at [669, 345] on span "Під замовлення" at bounding box center [676, 351] width 67 height 13
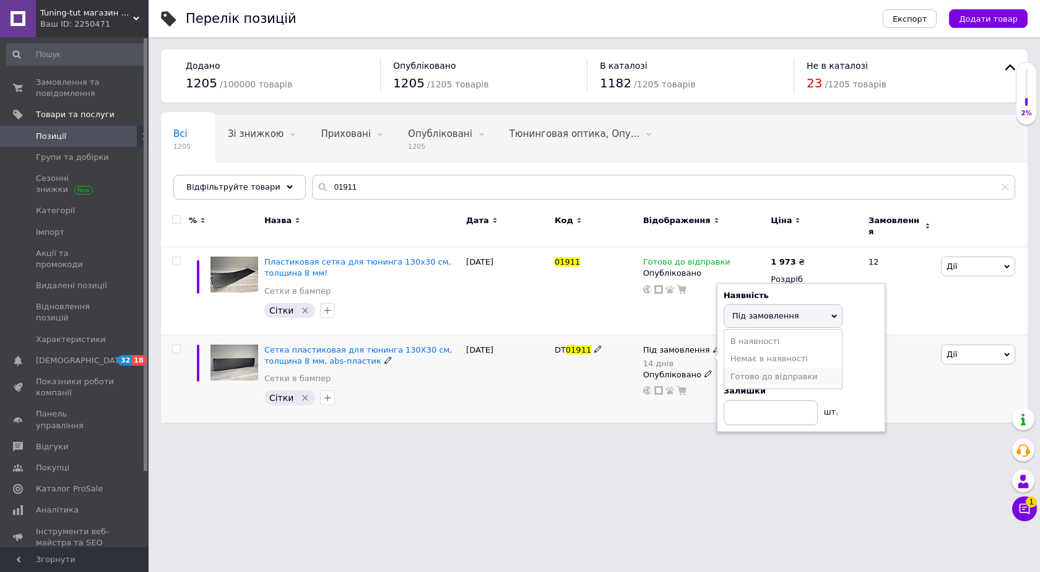
click at [749, 368] on li "Готово до відправки" at bounding box center [784, 376] width 118 height 17
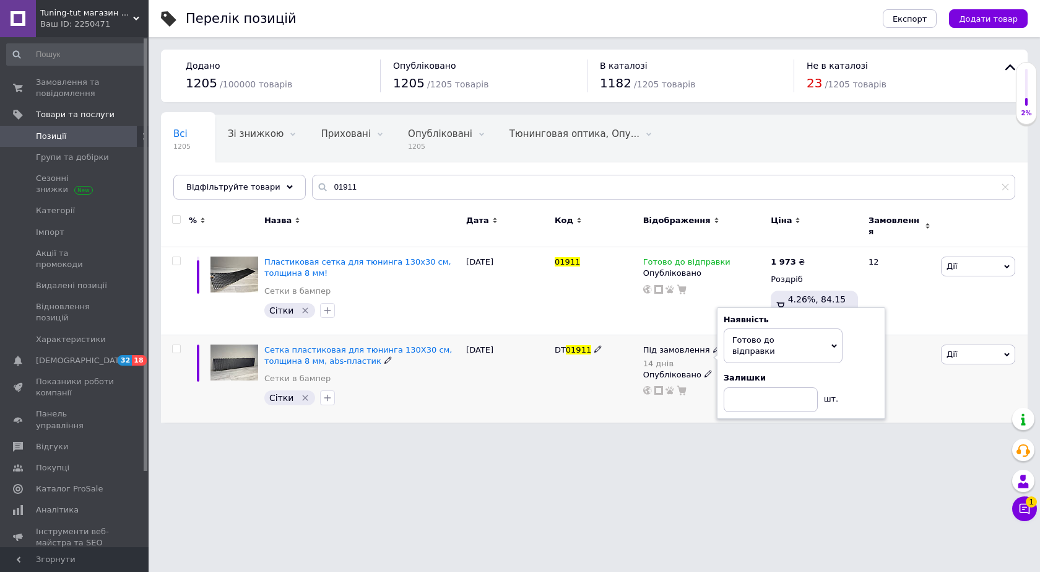
click at [562, 372] on div "DT 01911" at bounding box center [596, 377] width 89 height 87
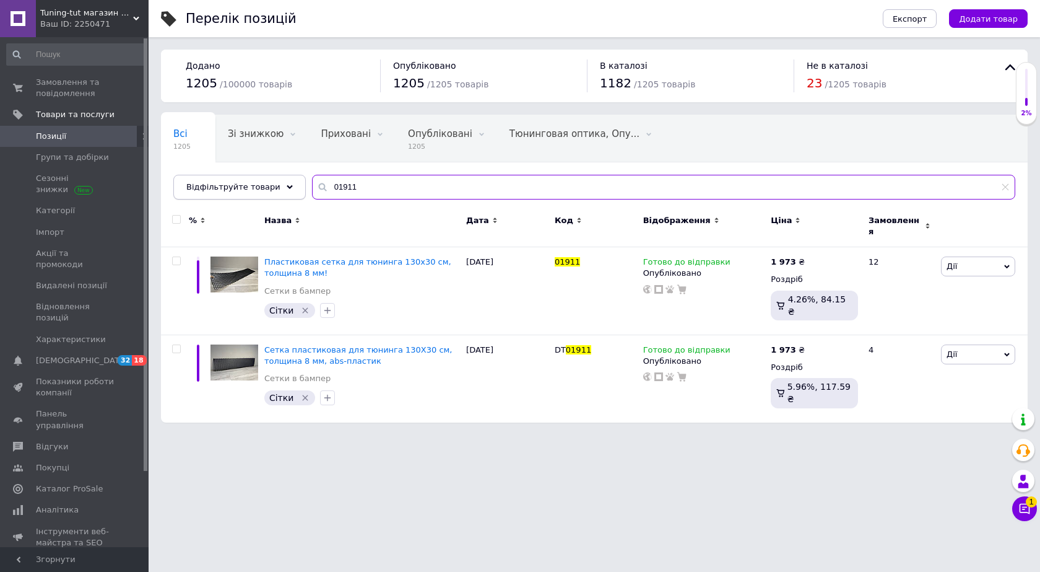
drag, startPoint x: 348, startPoint y: 183, endPoint x: 250, endPoint y: 186, distance: 98.5
click at [250, 186] on div "Відфільтруйте товари 01911" at bounding box center [594, 187] width 842 height 25
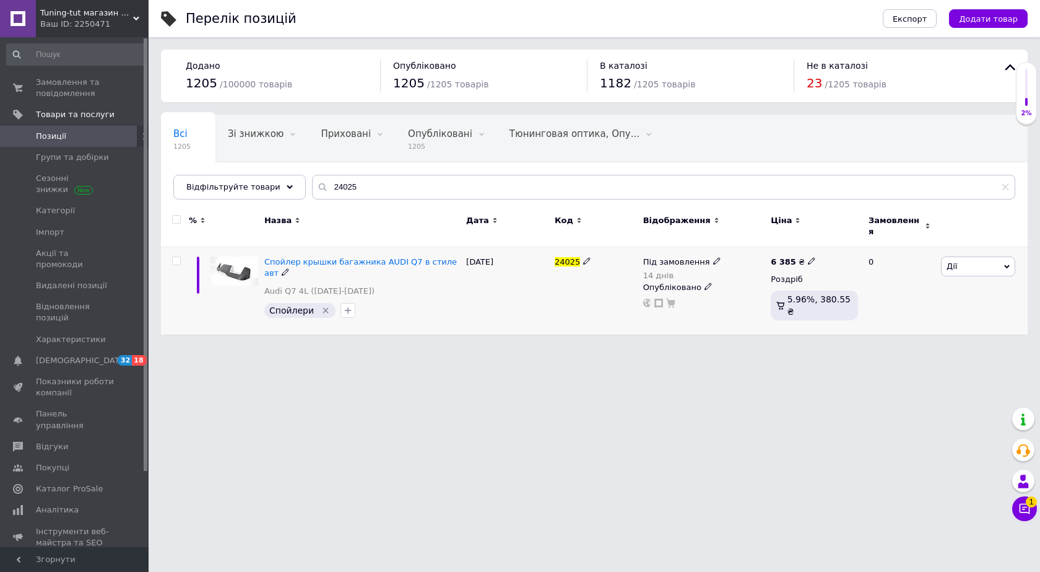
click at [678, 247] on div "Під замовлення 14 днів Опубліковано" at bounding box center [704, 290] width 128 height 87
click at [680, 257] on span "Під замовлення" at bounding box center [676, 263] width 67 height 13
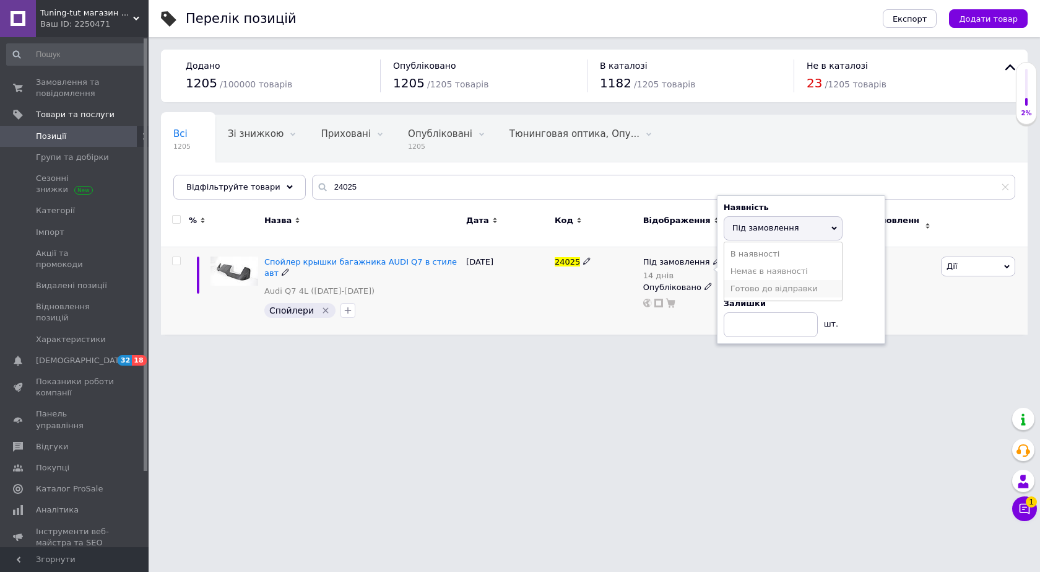
click at [750, 281] on li "Готово до відправки" at bounding box center [784, 288] width 118 height 17
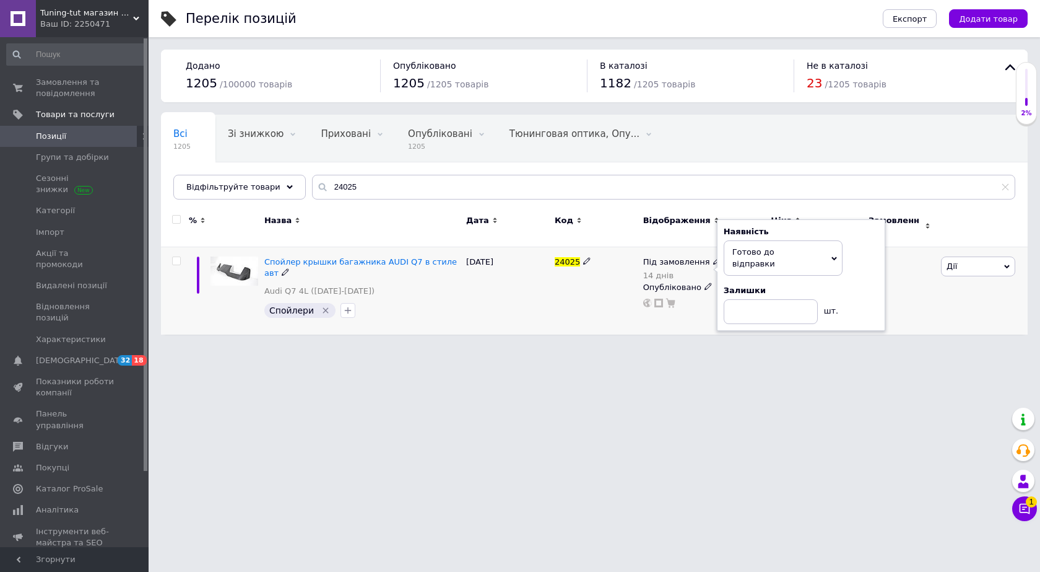
click at [555, 309] on div "24025" at bounding box center [596, 290] width 89 height 87
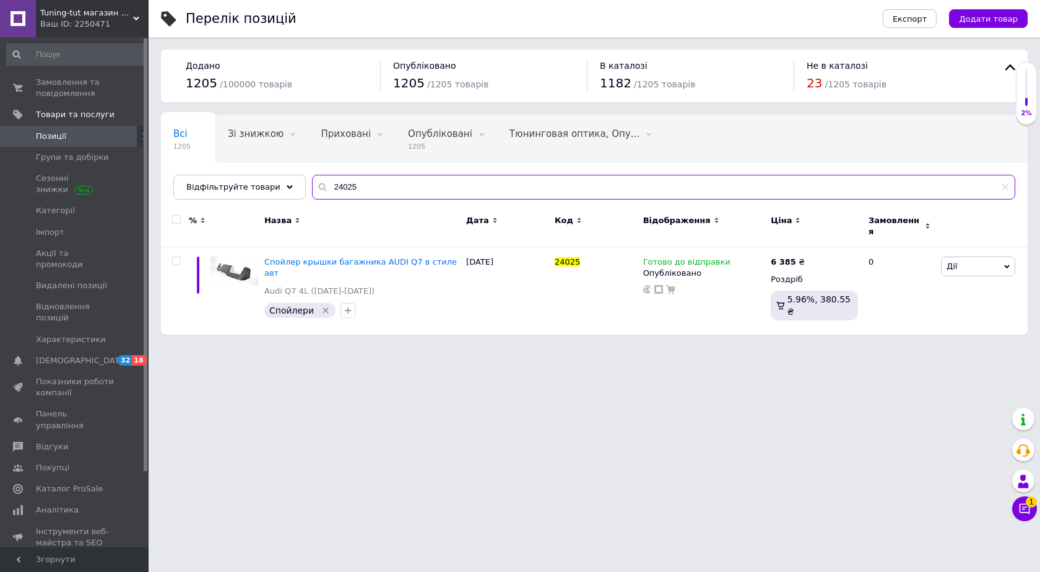
drag, startPoint x: 375, startPoint y: 186, endPoint x: 299, endPoint y: 193, distance: 75.9
click at [312, 193] on input "24025" at bounding box center [663, 187] width 703 height 25
drag, startPoint x: 379, startPoint y: 181, endPoint x: 288, endPoint y: 193, distance: 91.8
click at [288, 193] on div "Відфільтруйте товари 10561" at bounding box center [594, 187] width 842 height 25
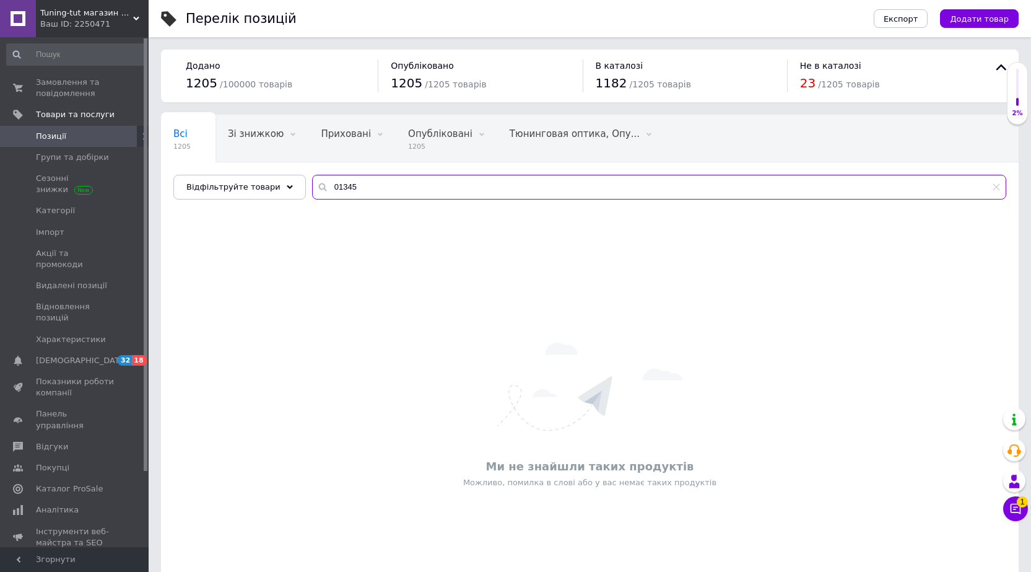
drag, startPoint x: 373, startPoint y: 191, endPoint x: 313, endPoint y: 191, distance: 60.7
click at [313, 191] on div "01345" at bounding box center [659, 187] width 694 height 25
drag, startPoint x: 302, startPoint y: 197, endPoint x: 277, endPoint y: 198, distance: 24.8
click at [277, 198] on div "Відфільтруйте товари 27897" at bounding box center [589, 187] width 833 height 25
paste input "3B653OE"
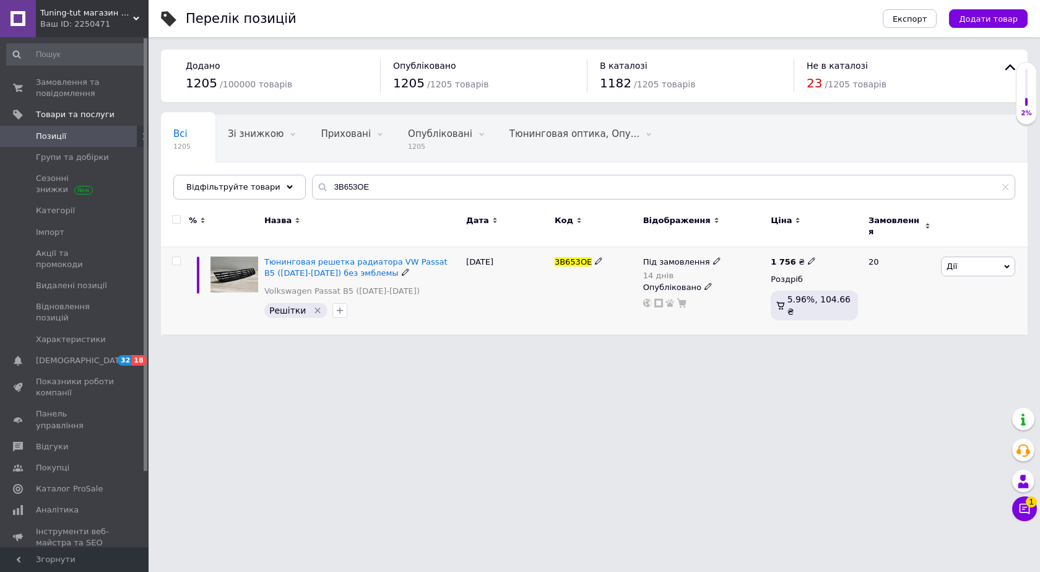
click at [677, 248] on div "Під замовлення 14 днів Опубліковано" at bounding box center [704, 290] width 128 height 87
click at [695, 257] on span "Під замовлення" at bounding box center [676, 263] width 67 height 13
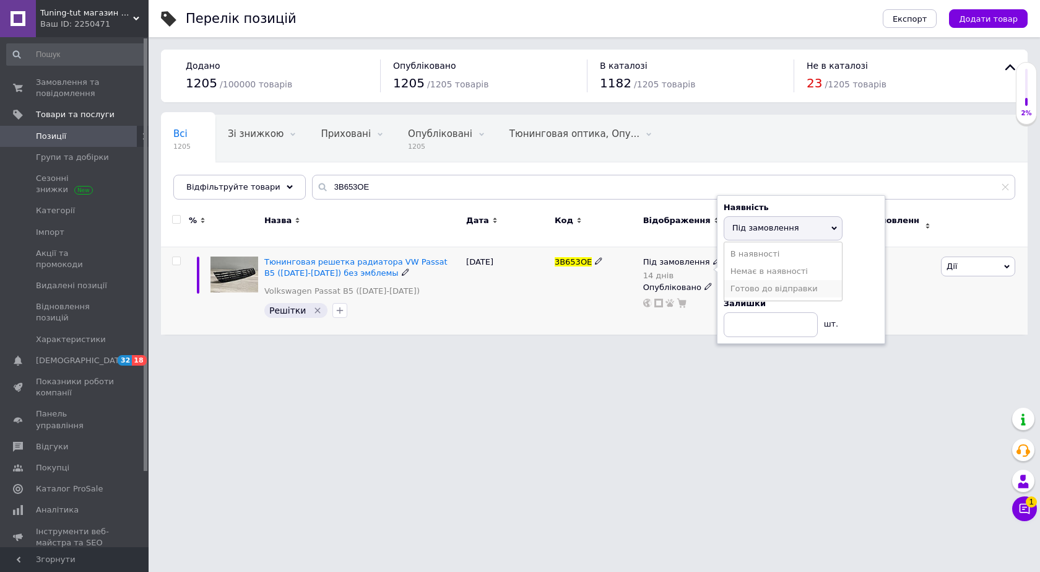
click at [761, 285] on li "Готово до відправки" at bounding box center [784, 288] width 118 height 17
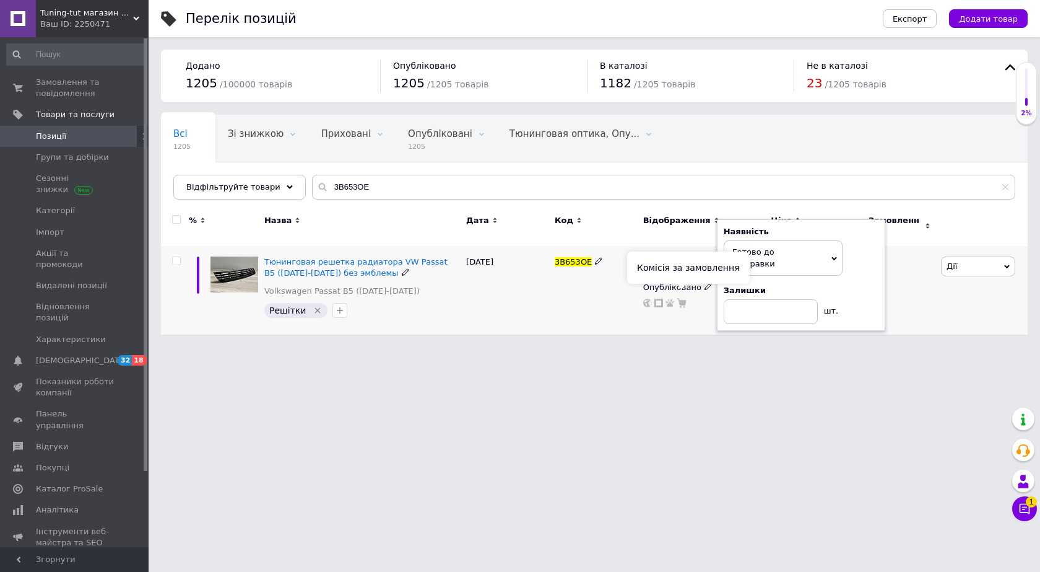
click at [578, 294] on div "3B653OE" at bounding box center [596, 290] width 89 height 87
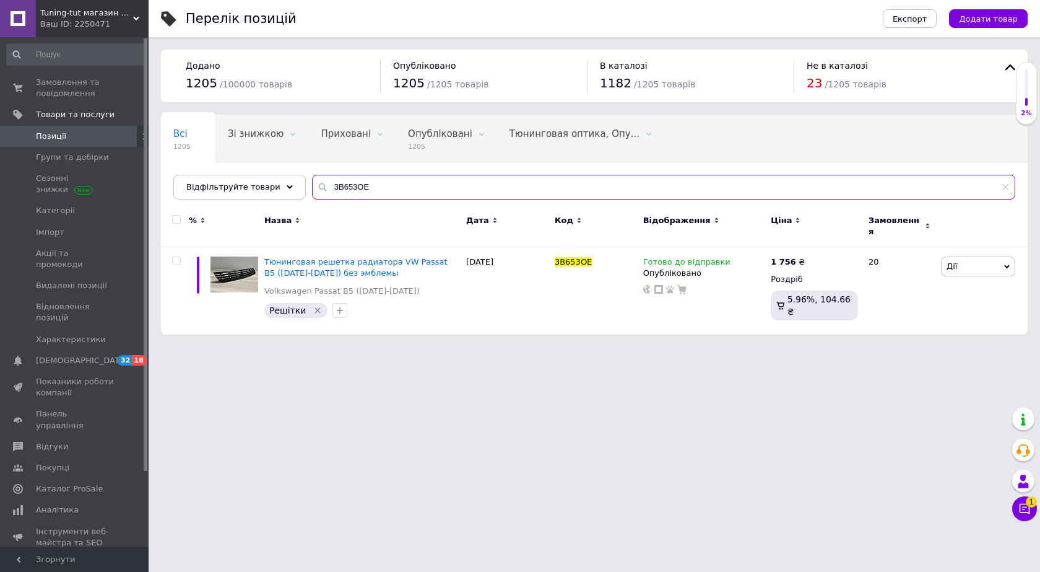
drag, startPoint x: 364, startPoint y: 188, endPoint x: 308, endPoint y: 188, distance: 55.7
click at [312, 188] on div "3B653OE" at bounding box center [663, 187] width 703 height 25
paste input "GRVW-10"
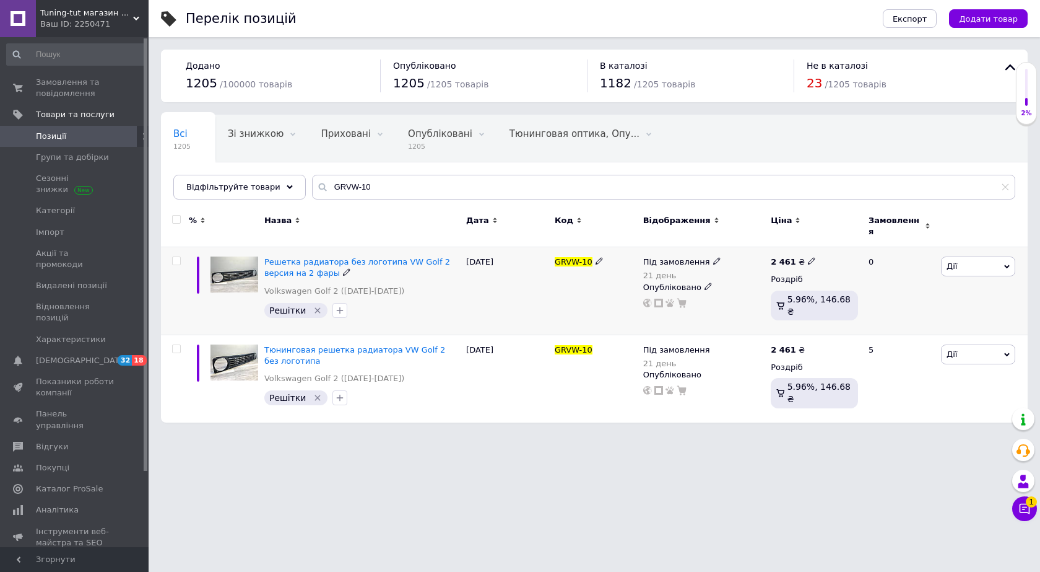
click at [672, 257] on span "Під замовлення" at bounding box center [676, 263] width 67 height 13
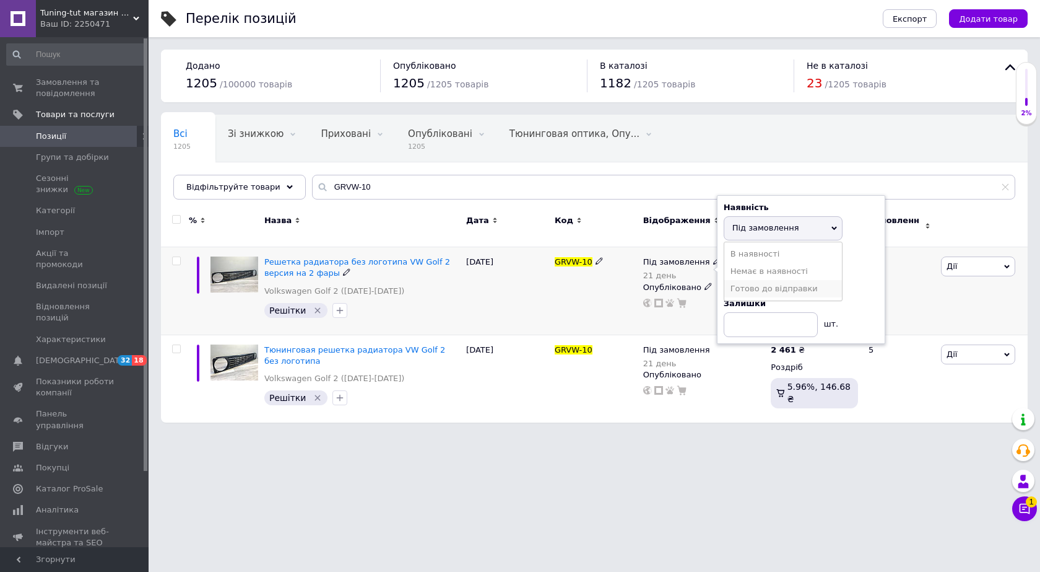
click at [744, 280] on li "Готово до відправки" at bounding box center [784, 288] width 118 height 17
click at [584, 287] on div "GRVW-10" at bounding box center [596, 291] width 89 height 88
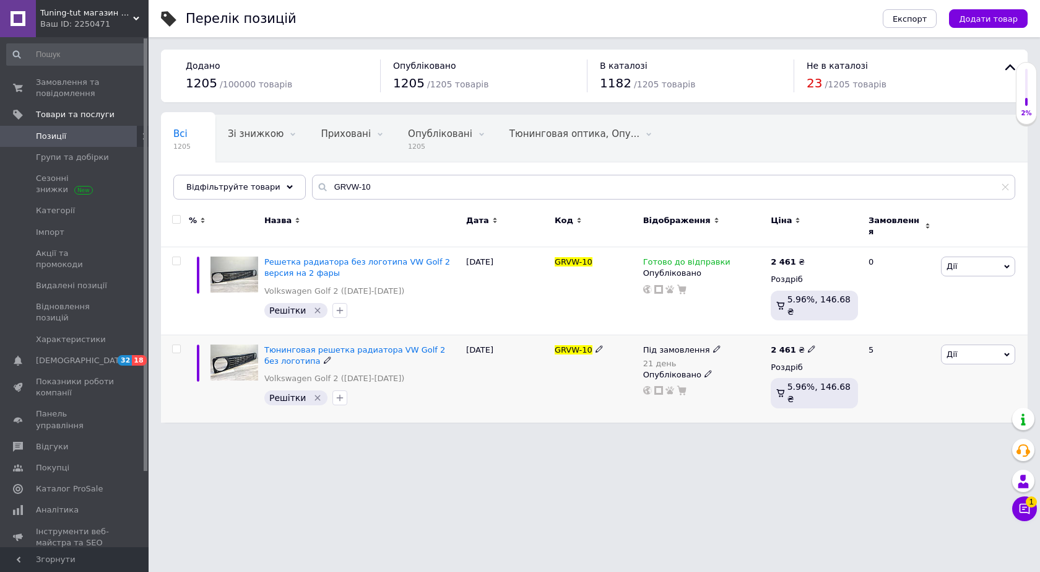
click at [669, 345] on span "Під замовлення" at bounding box center [676, 351] width 67 height 13
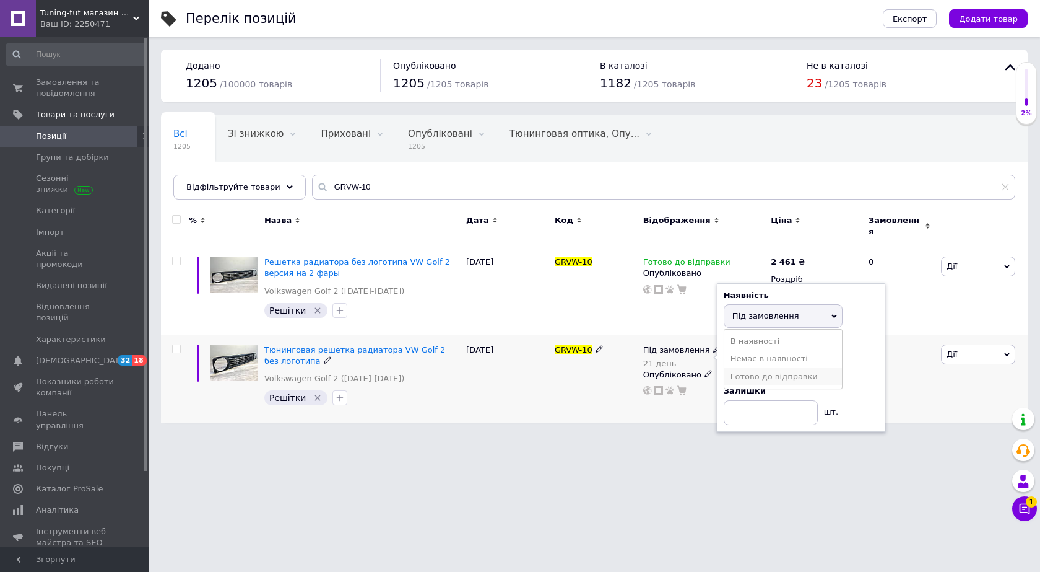
click at [740, 370] on li "Готово до відправки" at bounding box center [784, 376] width 118 height 17
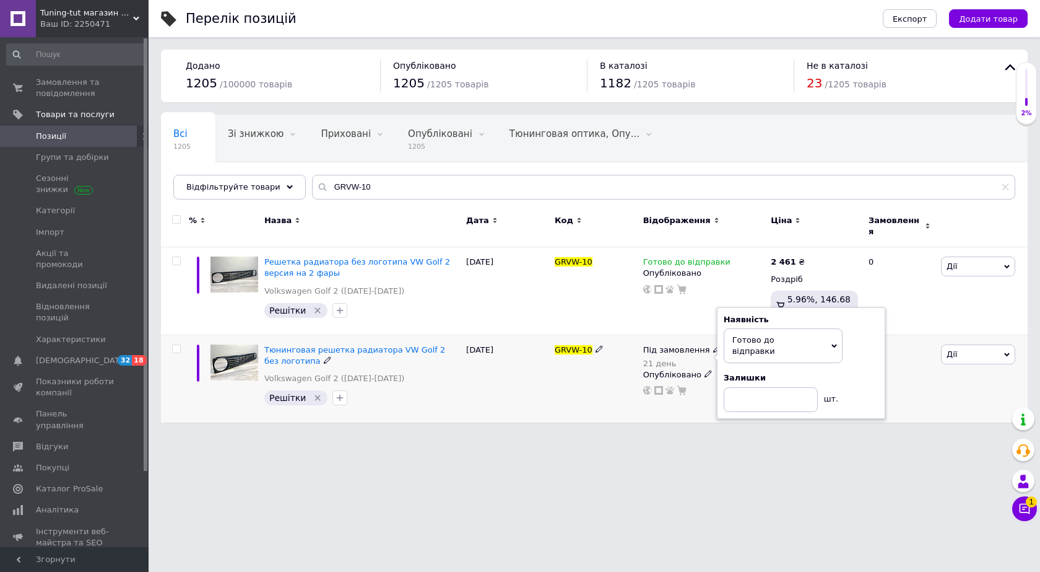
click at [572, 373] on div "GRVW-10" at bounding box center [596, 377] width 89 height 87
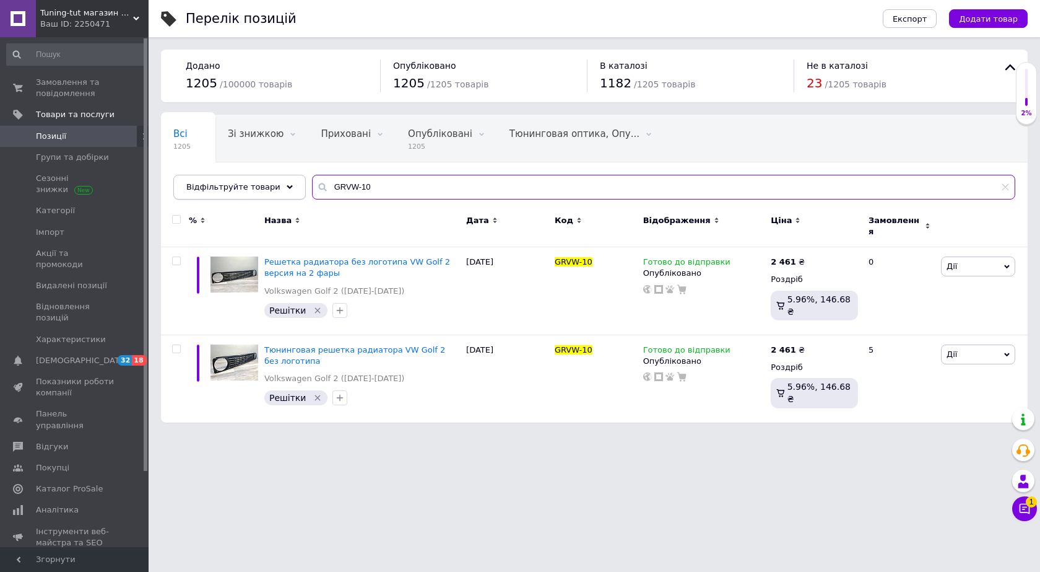
drag, startPoint x: 363, startPoint y: 189, endPoint x: 259, endPoint y: 190, distance: 103.4
click at [259, 190] on div "Відфільтруйте товари GRVW-10" at bounding box center [594, 187] width 842 height 25
paste input "3C853654OE"
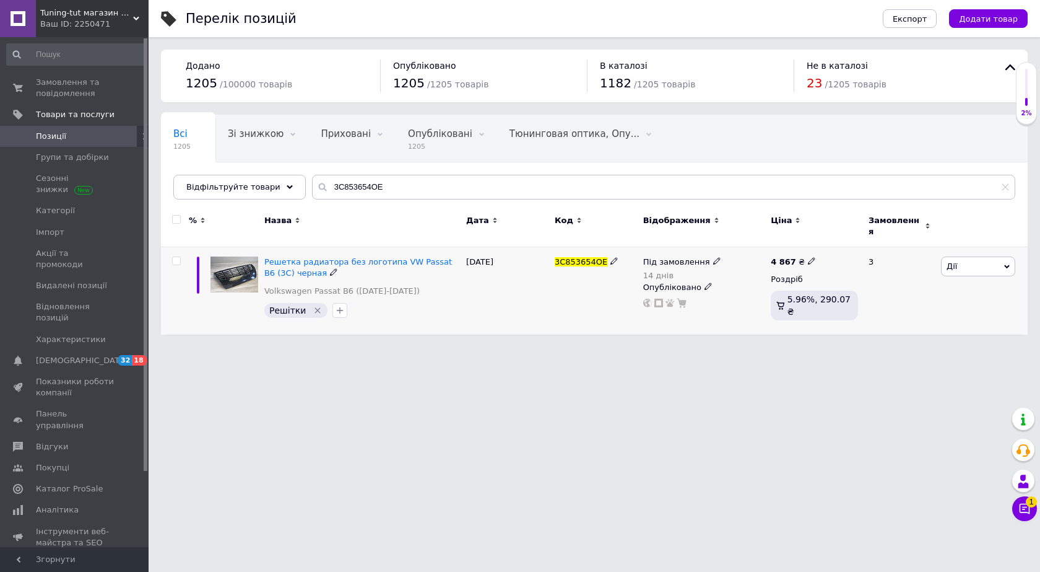
click at [681, 257] on span "Під замовлення" at bounding box center [676, 263] width 67 height 13
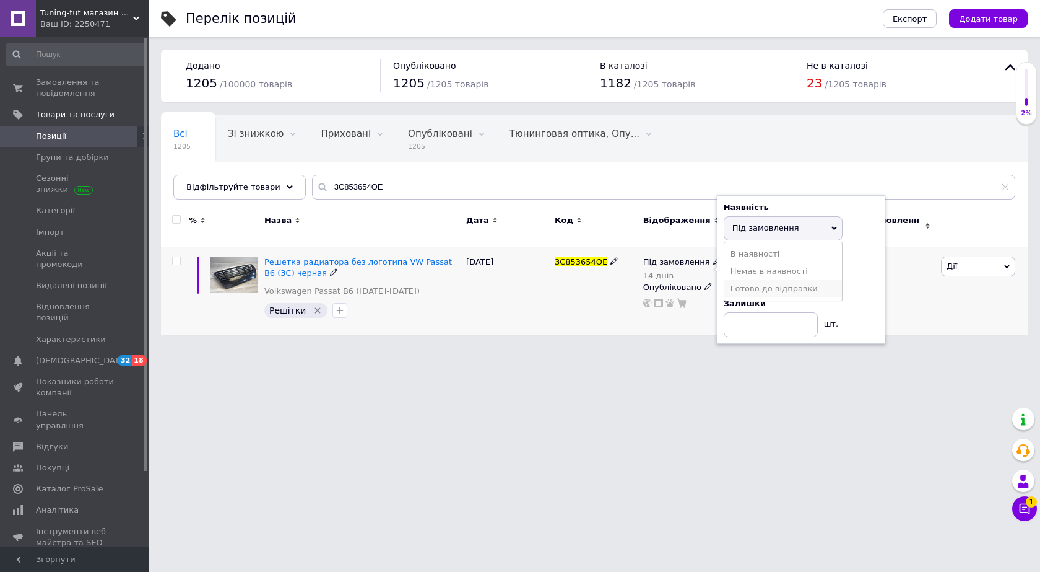
click at [743, 284] on li "Готово до відправки" at bounding box center [784, 288] width 118 height 17
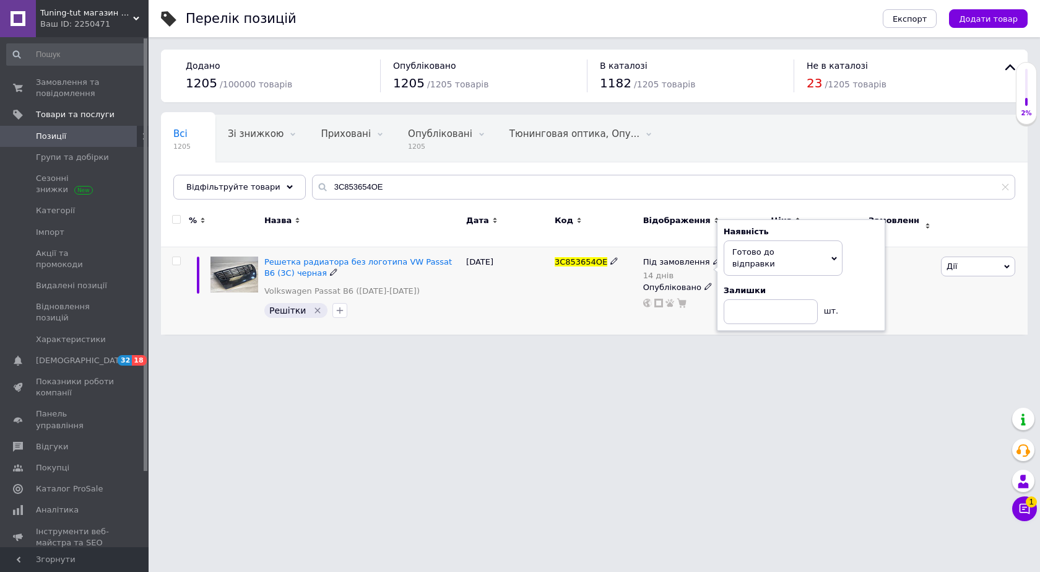
click at [469, 289] on div "[DATE]" at bounding box center [507, 290] width 89 height 87
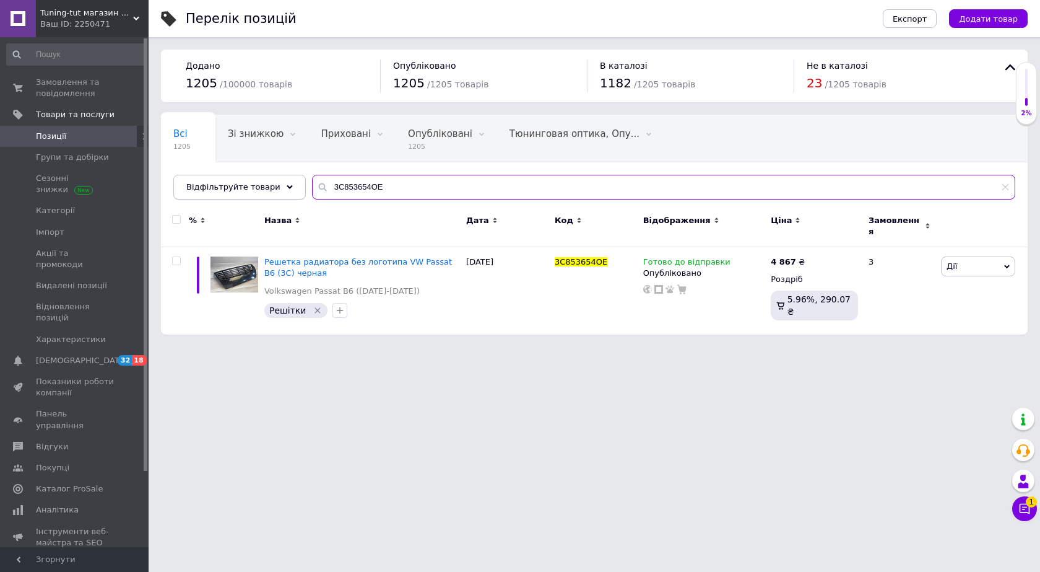
drag, startPoint x: 375, startPoint y: 191, endPoint x: 284, endPoint y: 196, distance: 91.2
click at [284, 196] on div "Відфільтруйте товари 3C853654OE" at bounding box center [594, 187] width 842 height 25
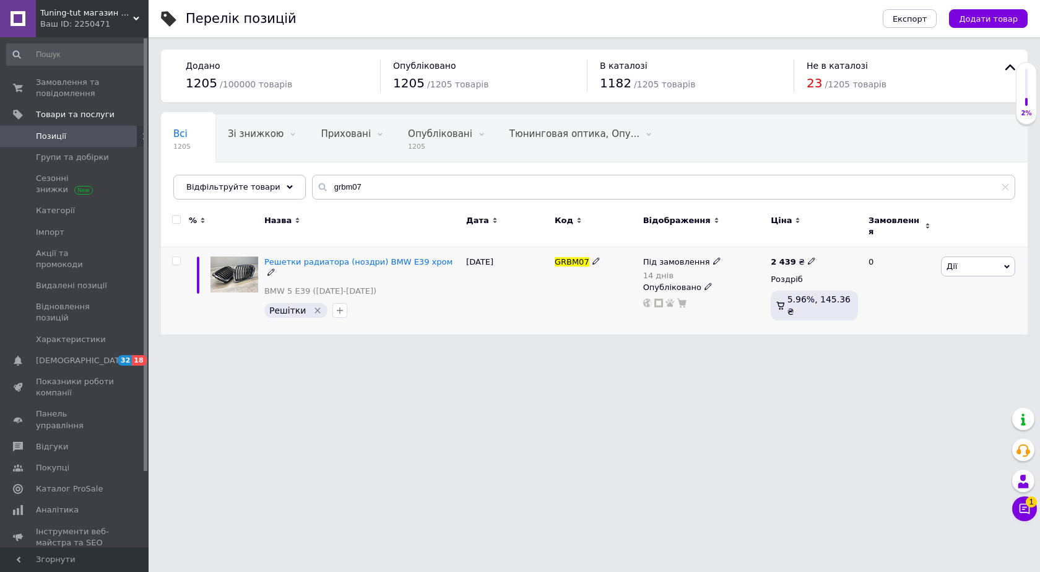
click at [682, 257] on span "Під замовлення" at bounding box center [676, 263] width 67 height 13
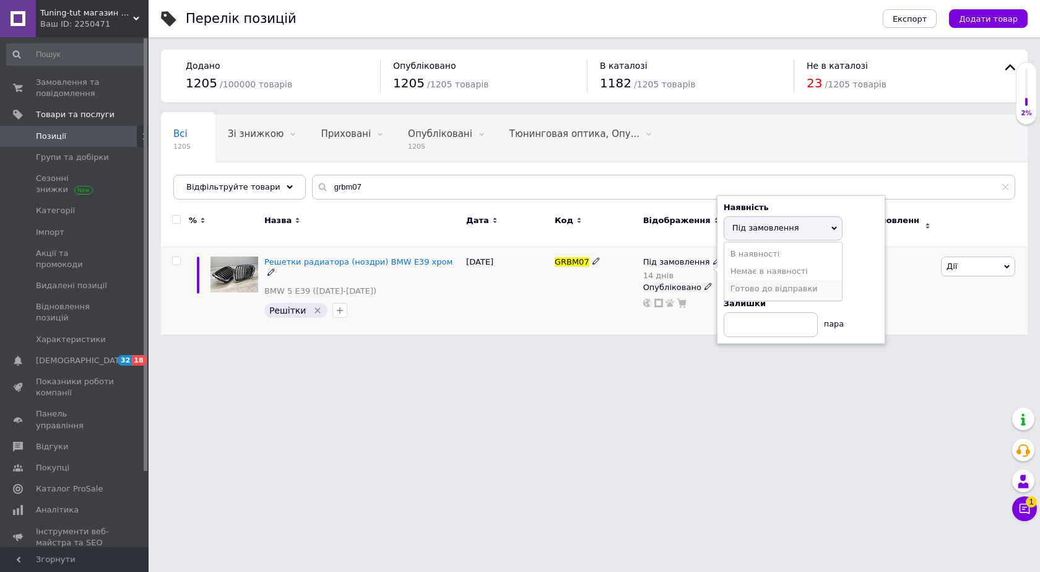
click at [751, 281] on li "Готово до відправки" at bounding box center [784, 288] width 118 height 17
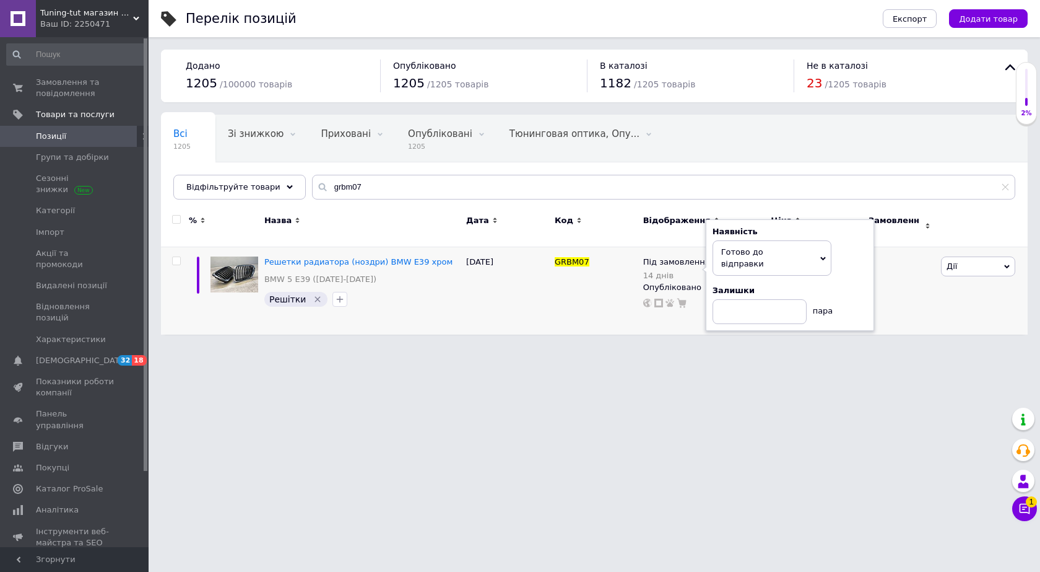
click at [546, 326] on div "Перелік позицій Експорт Додати товар Додано 1205 / 100000 товарів Опубліковано …" at bounding box center [595, 173] width 892 height 347
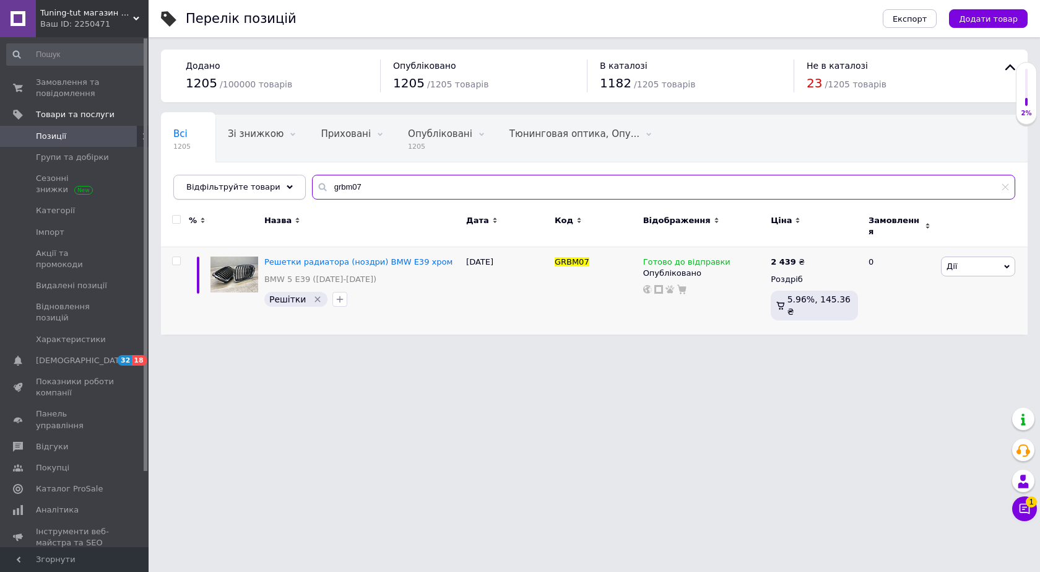
drag, startPoint x: 360, startPoint y: 188, endPoint x: 225, endPoint y: 190, distance: 135.0
click at [225, 190] on div "Відфільтруйте товари grbm07" at bounding box center [594, 187] width 842 height 25
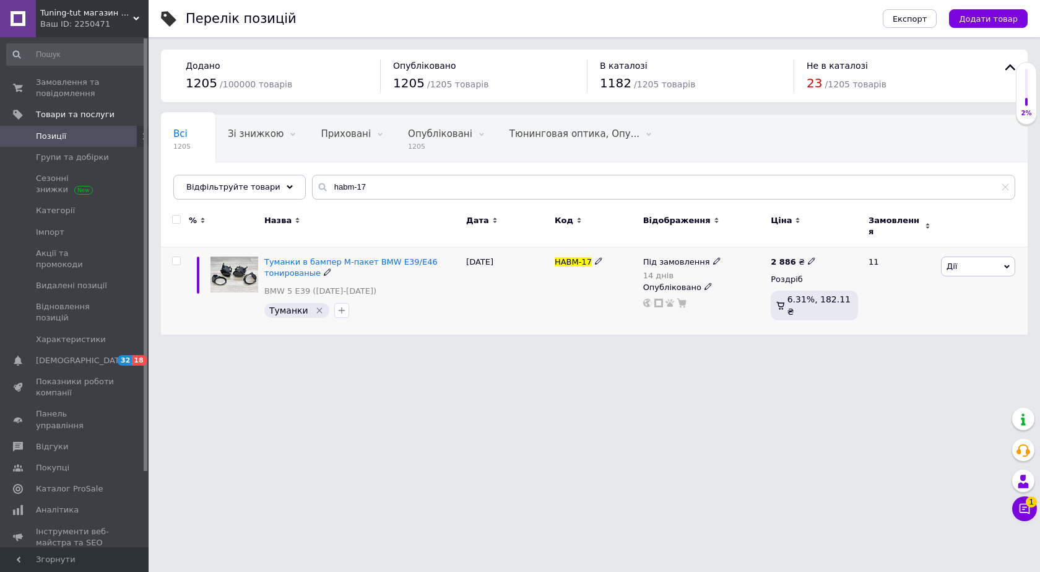
click at [661, 257] on span "Під замовлення" at bounding box center [676, 263] width 67 height 13
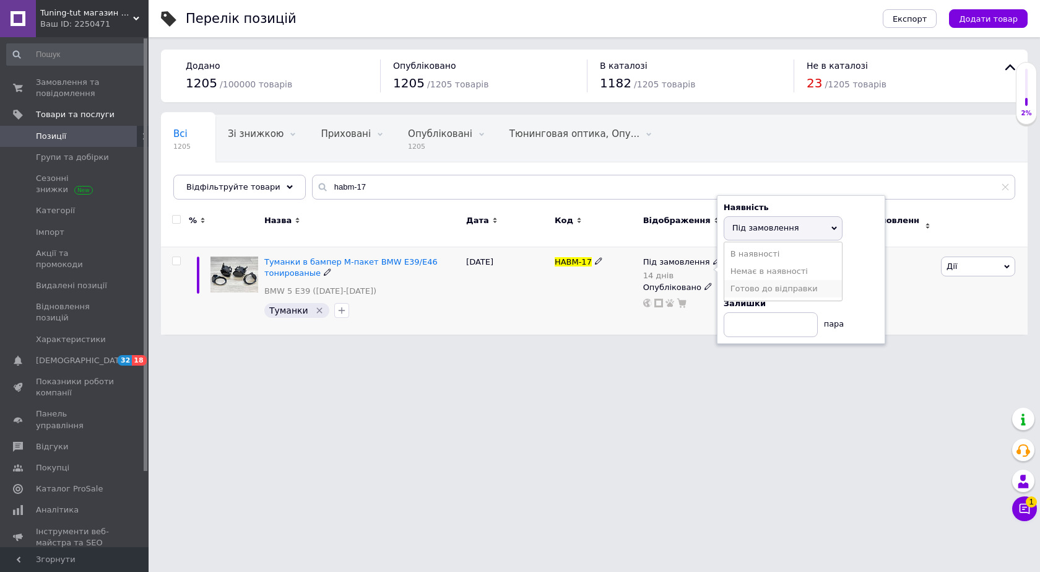
click at [748, 280] on li "Готово до відправки" at bounding box center [784, 288] width 118 height 17
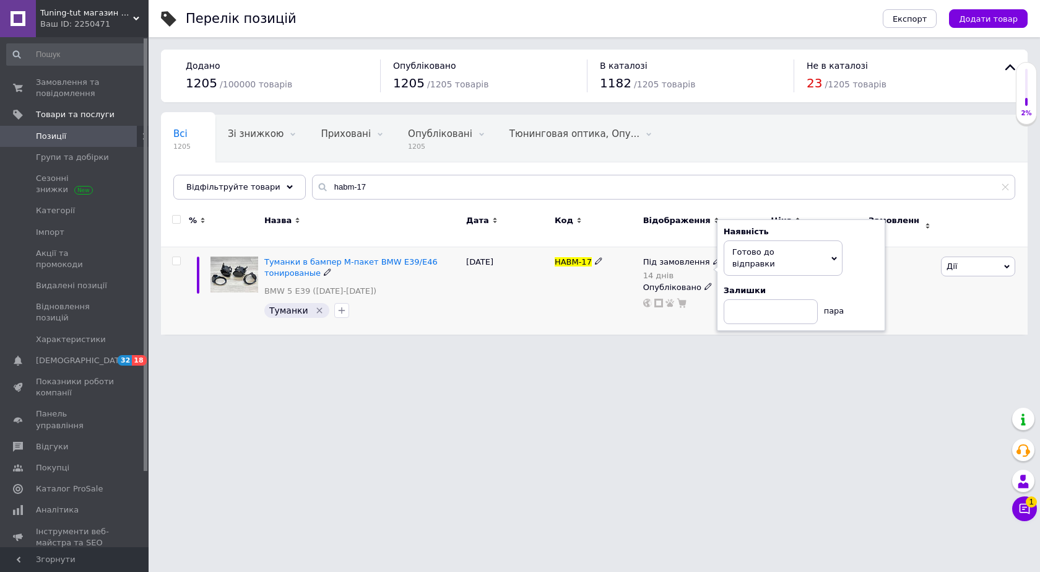
click at [483, 289] on div "[DATE]" at bounding box center [507, 290] width 89 height 87
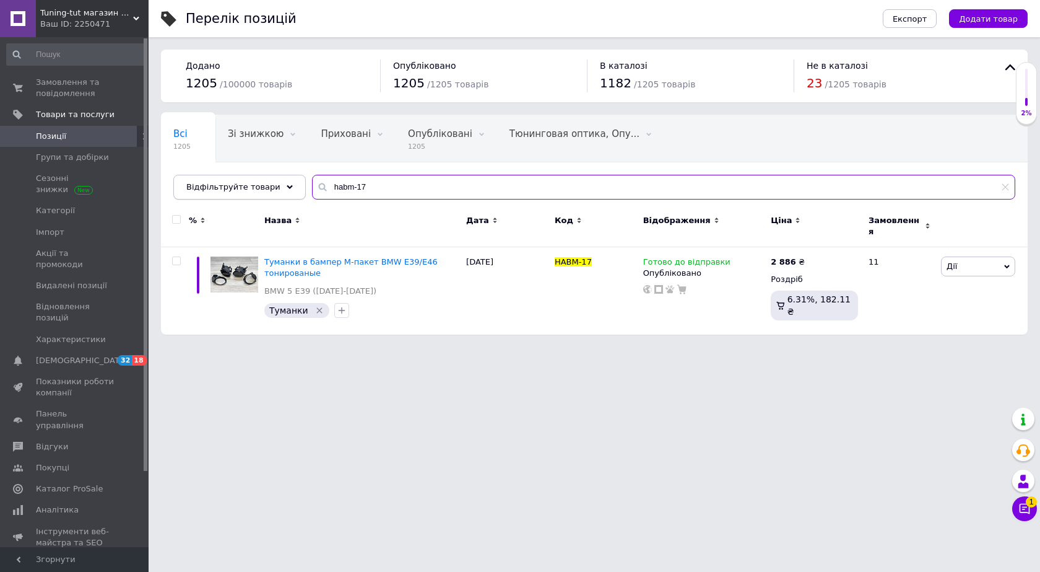
drag, startPoint x: 354, startPoint y: 189, endPoint x: 263, endPoint y: 189, distance: 91.0
click at [263, 189] on div "Відфільтруйте товари habm-17" at bounding box center [594, 187] width 842 height 25
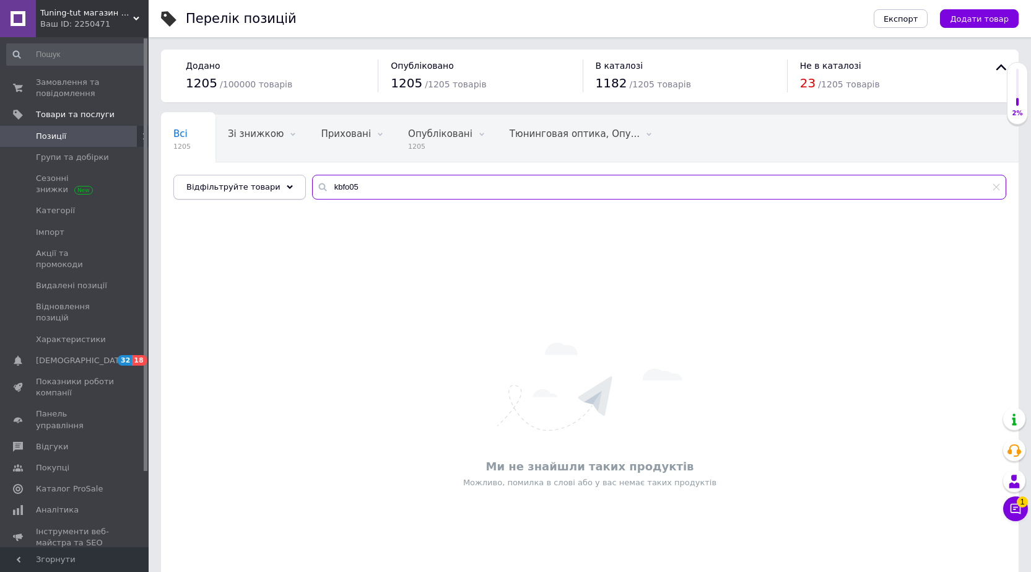
drag, startPoint x: 359, startPoint y: 183, endPoint x: 256, endPoint y: 193, distance: 103.3
click at [256, 193] on div "Відфільтруйте товари kbfo05" at bounding box center [589, 187] width 833 height 25
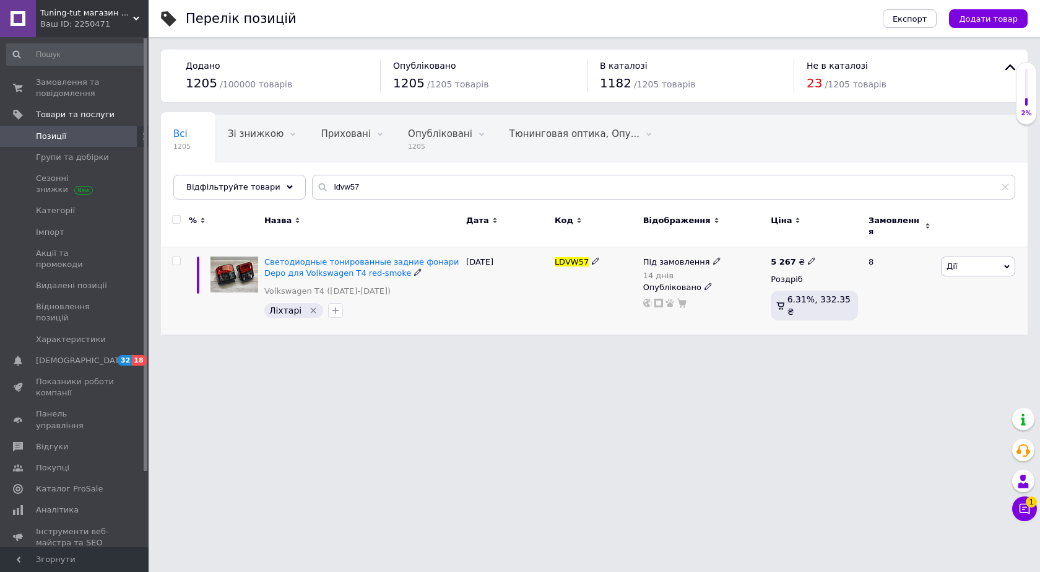
drag, startPoint x: 653, startPoint y: 256, endPoint x: 689, endPoint y: 266, distance: 36.7
click at [654, 257] on span "Під замовлення" at bounding box center [676, 263] width 67 height 13
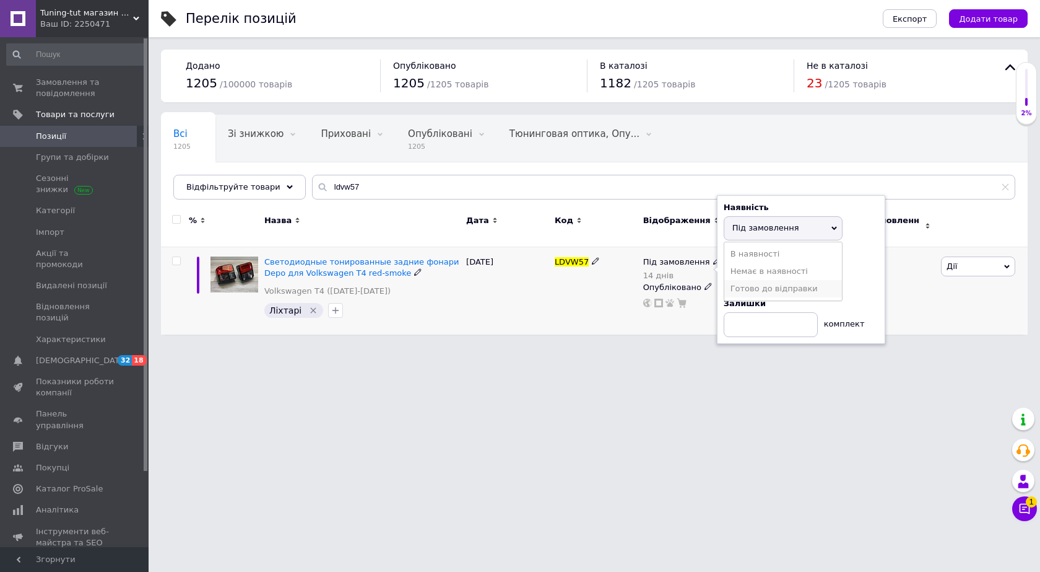
click at [752, 280] on li "Готово до відправки" at bounding box center [784, 288] width 118 height 17
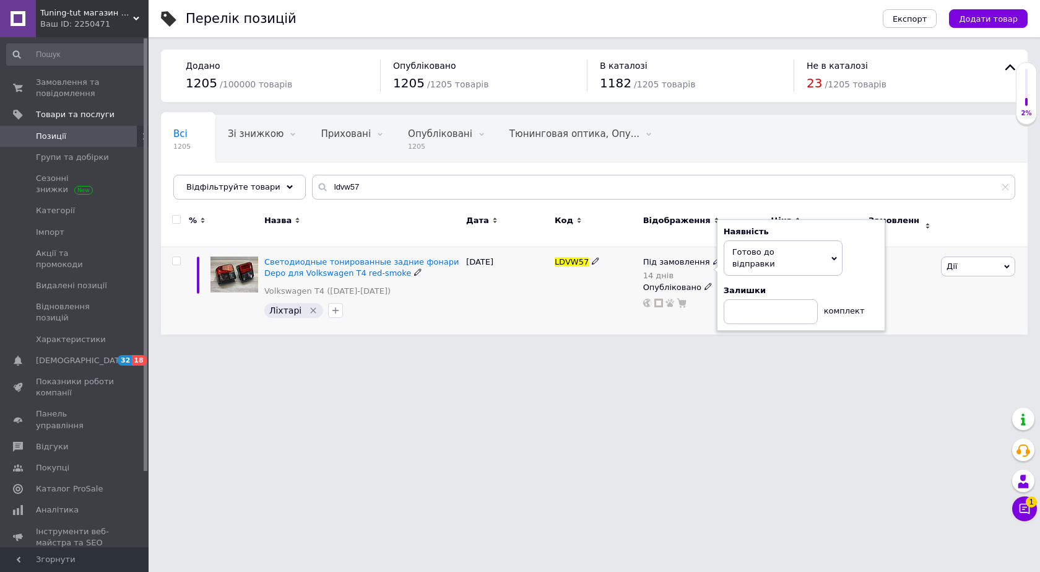
click at [528, 285] on div "[DATE]" at bounding box center [507, 290] width 89 height 87
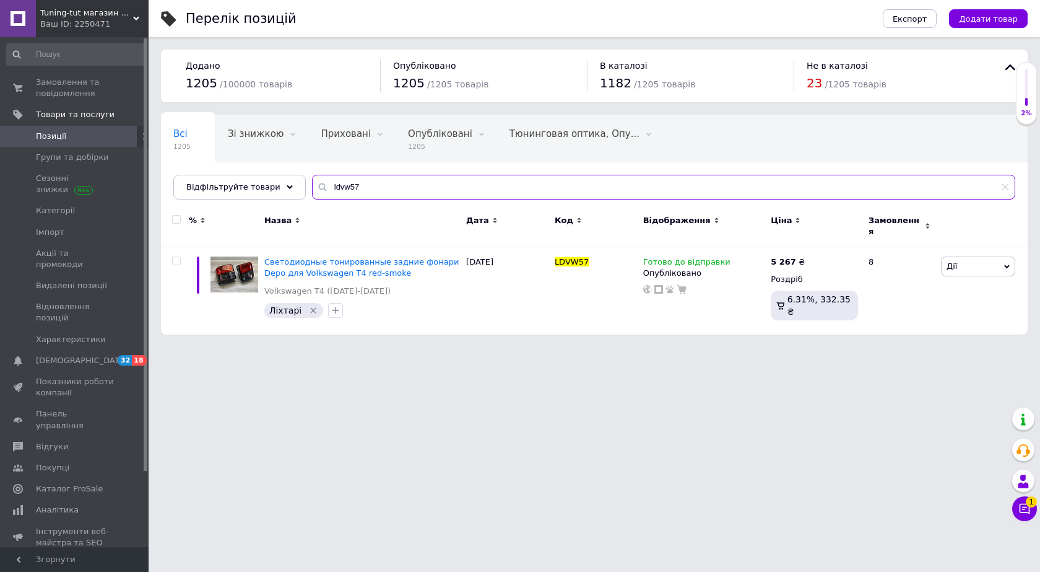
drag, startPoint x: 366, startPoint y: 182, endPoint x: 233, endPoint y: 203, distance: 134.8
click at [233, 199] on div "Всі 1205 Зі знижкою 0 Видалити Редагувати Приховані 0 Видалити Редагувати Опубл…" at bounding box center [594, 157] width 867 height 85
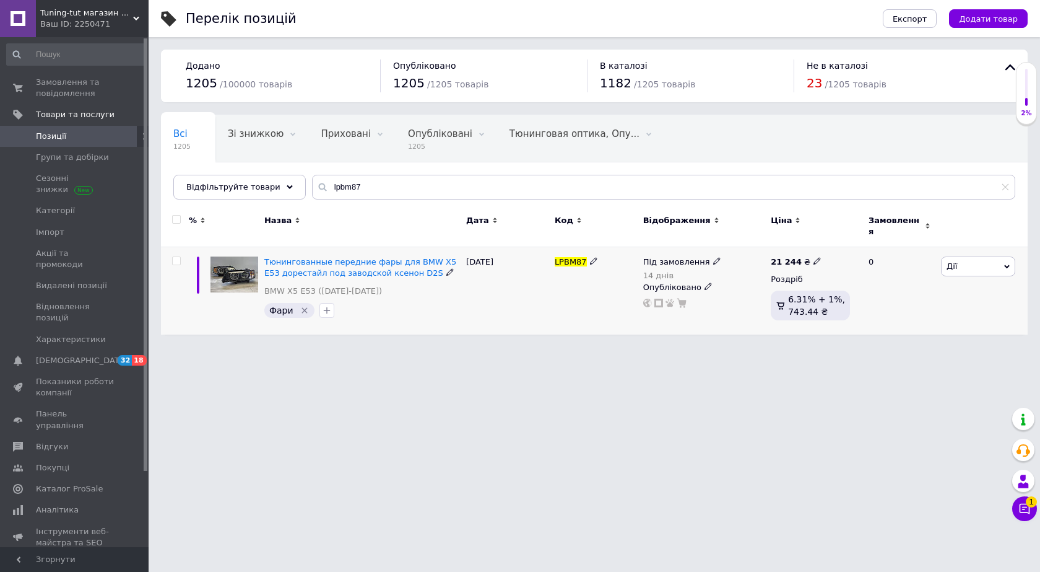
click at [679, 257] on span "Під замовлення" at bounding box center [676, 263] width 67 height 13
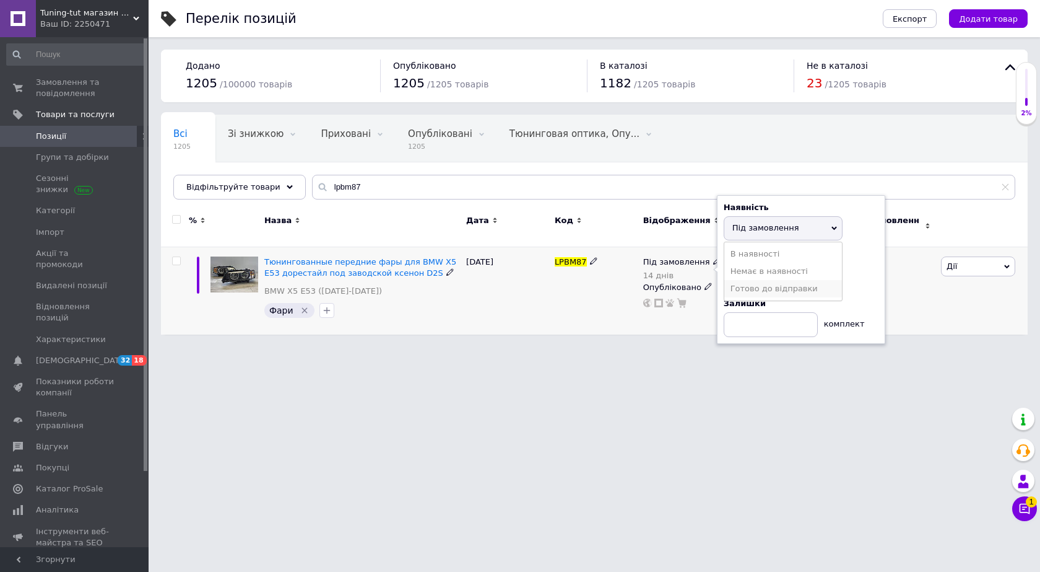
click at [739, 280] on li "Готово до відправки" at bounding box center [784, 288] width 118 height 17
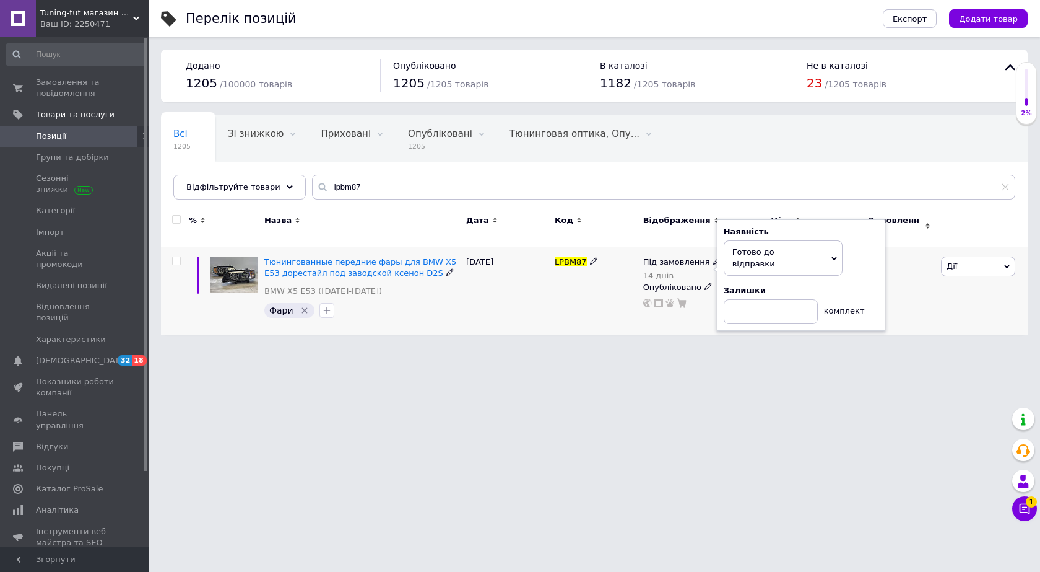
click at [521, 282] on div "[DATE]" at bounding box center [507, 290] width 89 height 87
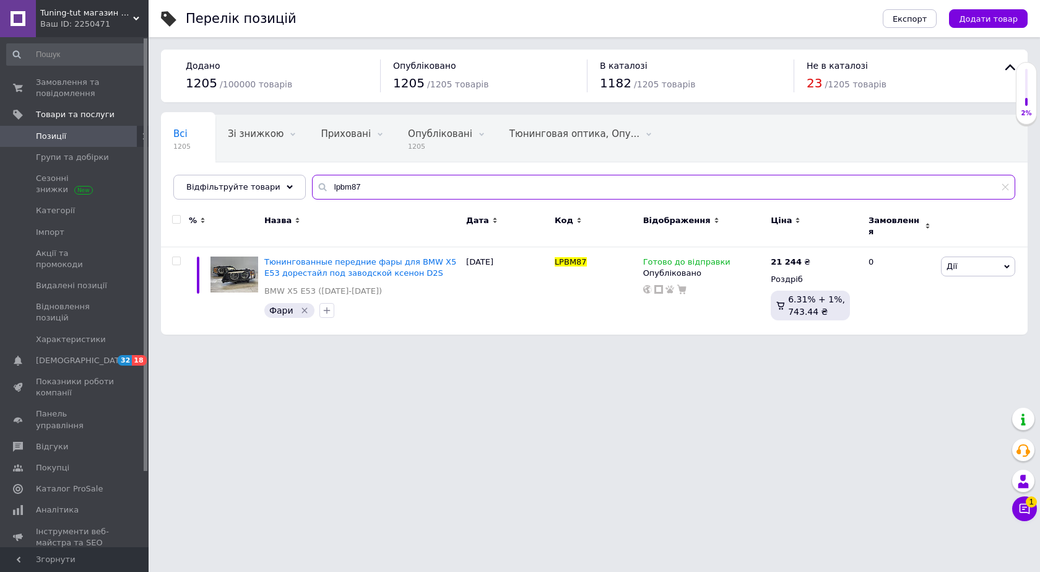
drag, startPoint x: 345, startPoint y: 187, endPoint x: 411, endPoint y: 189, distance: 66.3
click at [411, 189] on input "lpbm87" at bounding box center [663, 187] width 703 height 25
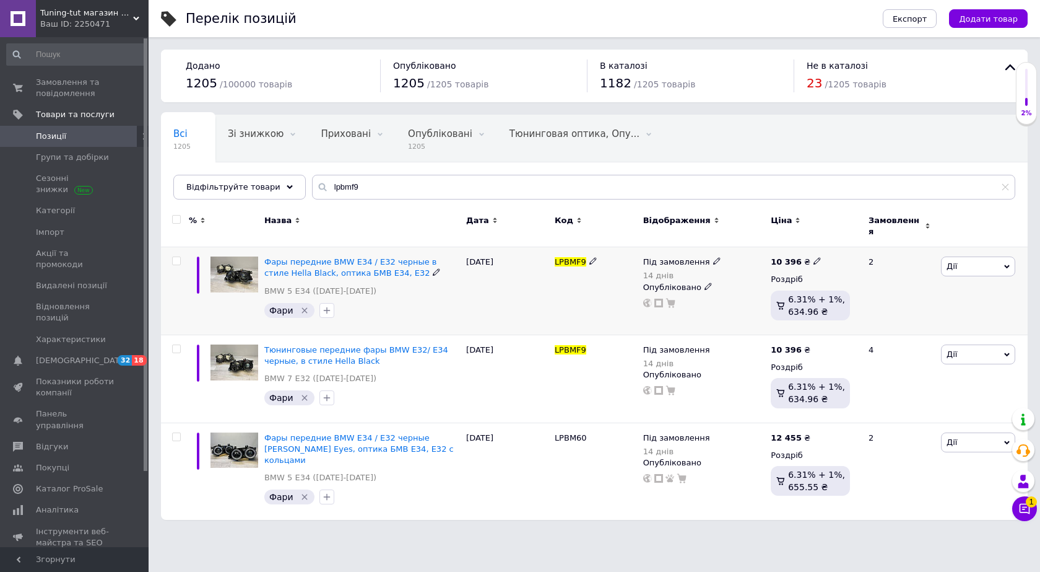
click at [664, 257] on span "Під замовлення" at bounding box center [676, 263] width 67 height 13
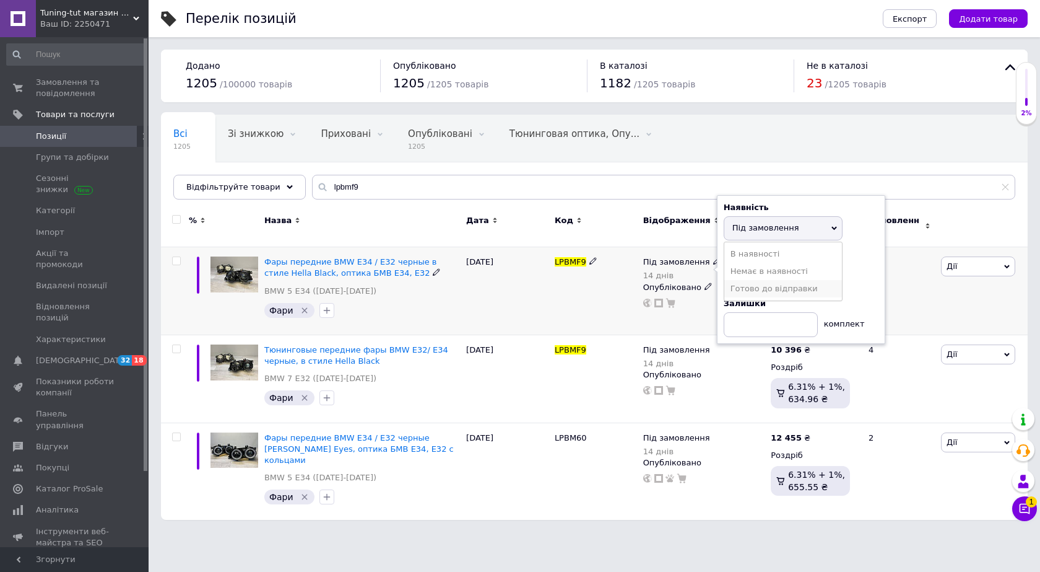
click at [737, 287] on li "Готово до відправки" at bounding box center [784, 288] width 118 height 17
click at [562, 282] on div "LPBMF9" at bounding box center [596, 291] width 89 height 88
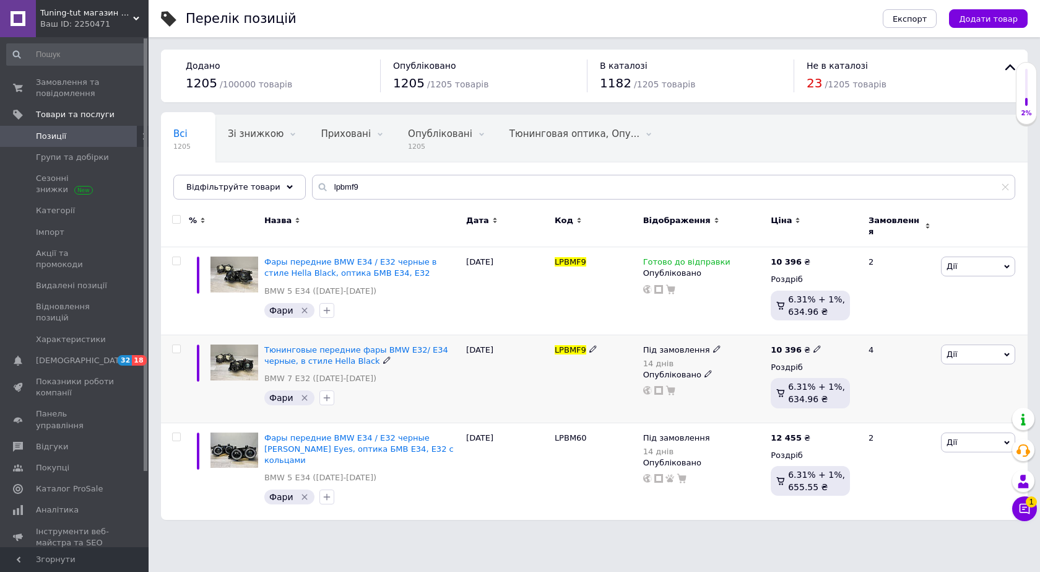
click at [659, 345] on span "Під замовлення" at bounding box center [676, 351] width 67 height 13
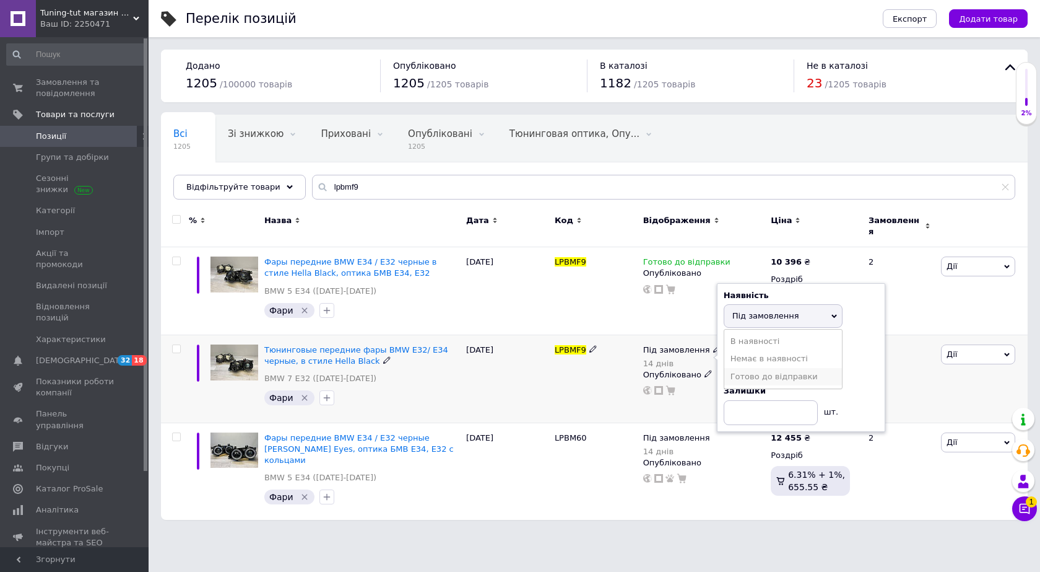
click at [747, 373] on li "Готово до відправки" at bounding box center [784, 376] width 118 height 17
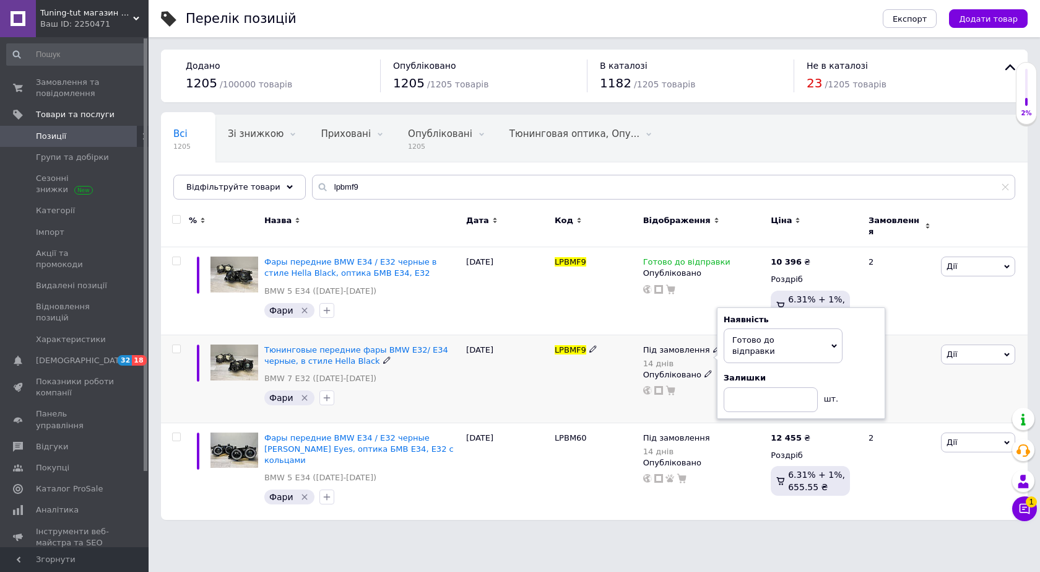
click at [527, 359] on div "[DATE]" at bounding box center [507, 378] width 89 height 88
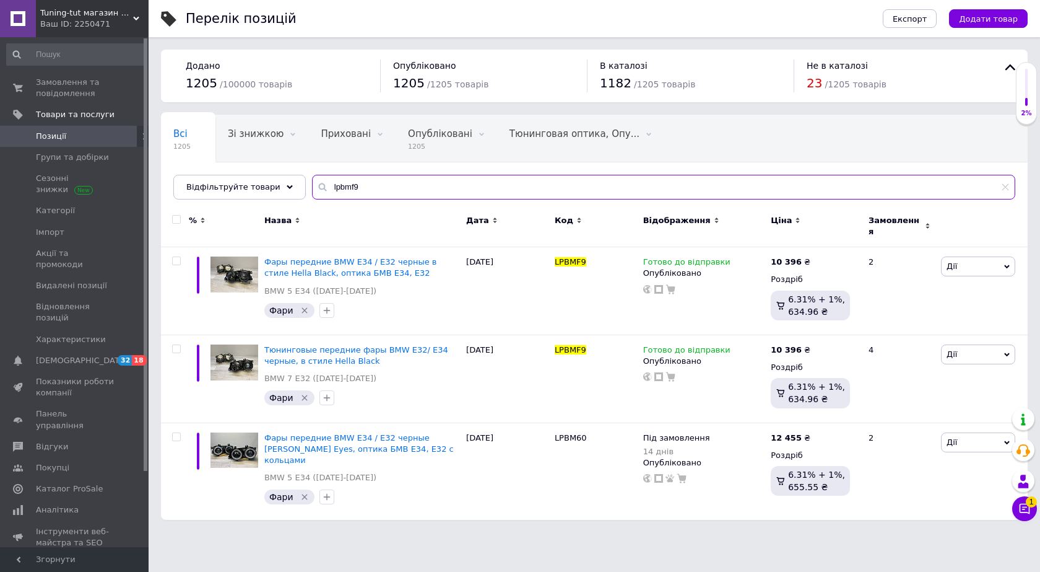
drag, startPoint x: 326, startPoint y: 185, endPoint x: 396, endPoint y: 190, distance: 70.1
click at [396, 190] on input "lpbmf9" at bounding box center [663, 187] width 703 height 25
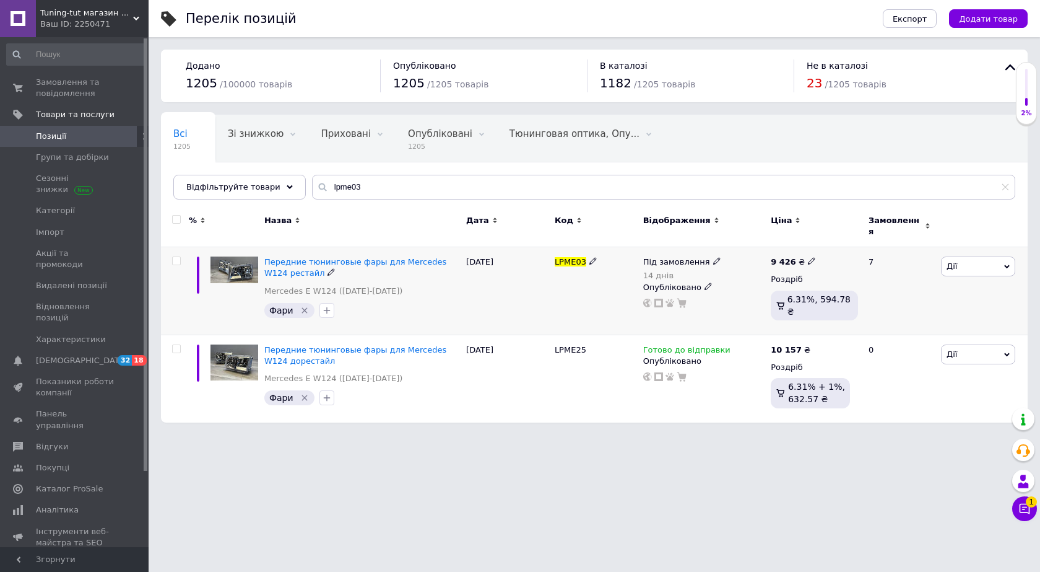
click at [684, 257] on span "Під замовлення" at bounding box center [676, 263] width 67 height 13
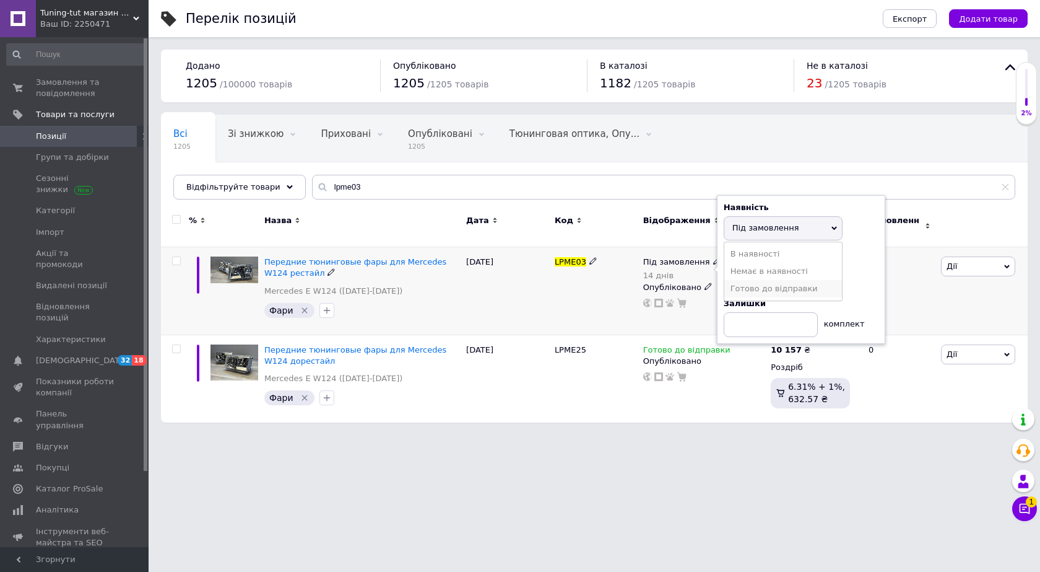
click at [751, 281] on li "Готово до відправки" at bounding box center [784, 288] width 118 height 17
click at [471, 285] on div "[DATE]" at bounding box center [507, 291] width 89 height 88
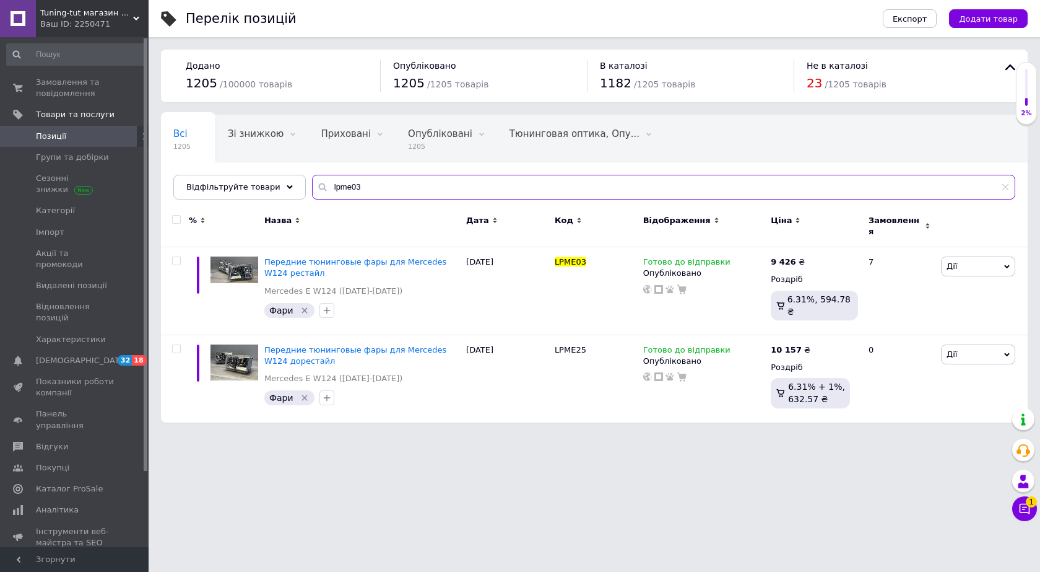
drag, startPoint x: 324, startPoint y: 187, endPoint x: 384, endPoint y: 194, distance: 59.8
click at [383, 194] on input "lpme03" at bounding box center [663, 187] width 703 height 25
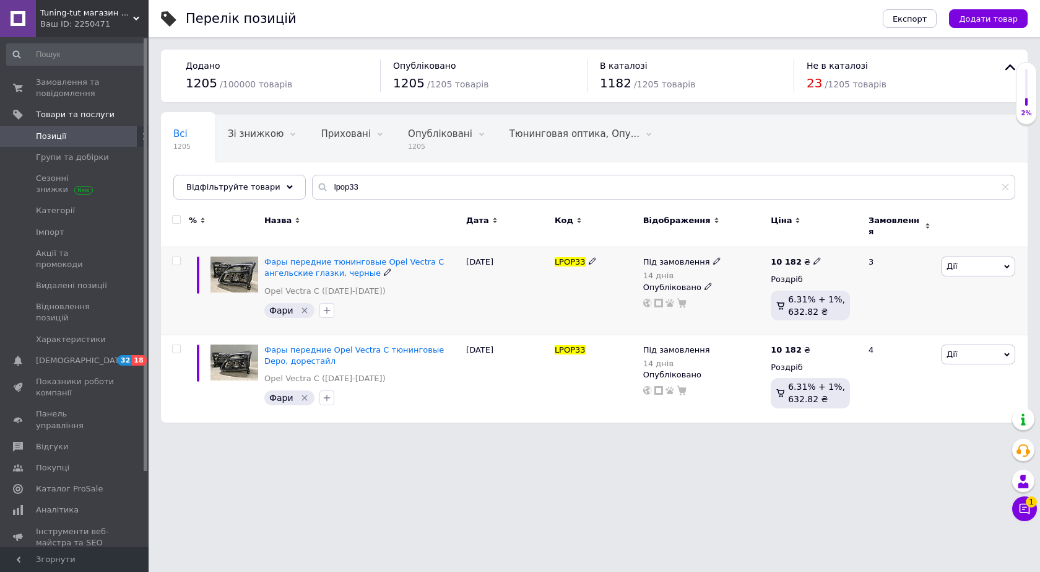
click at [674, 257] on span "Під замовлення" at bounding box center [676, 263] width 67 height 13
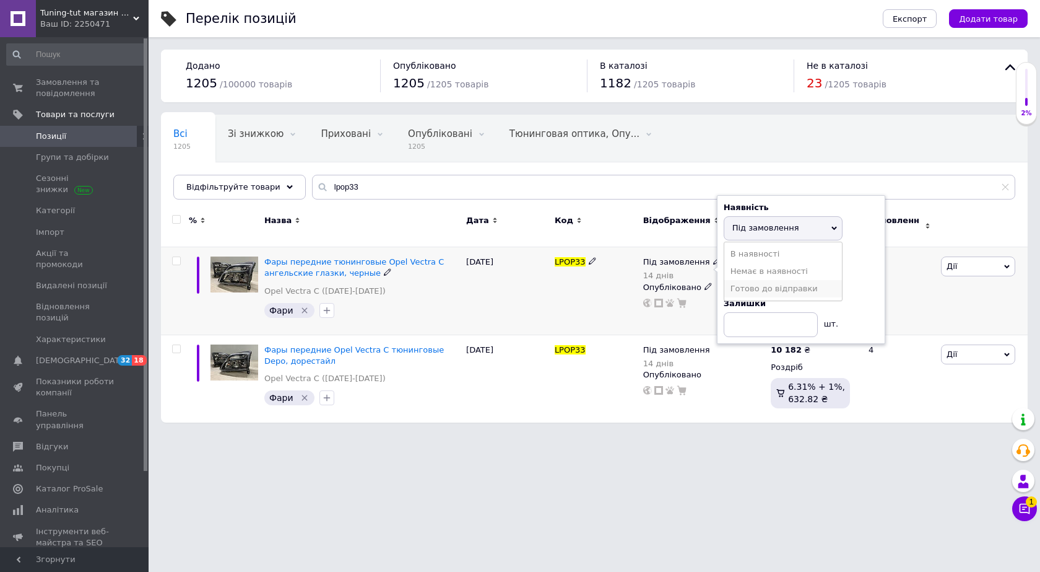
click at [760, 284] on li "Готово до відправки" at bounding box center [784, 288] width 118 height 17
click at [512, 285] on div "[DATE]" at bounding box center [507, 291] width 89 height 88
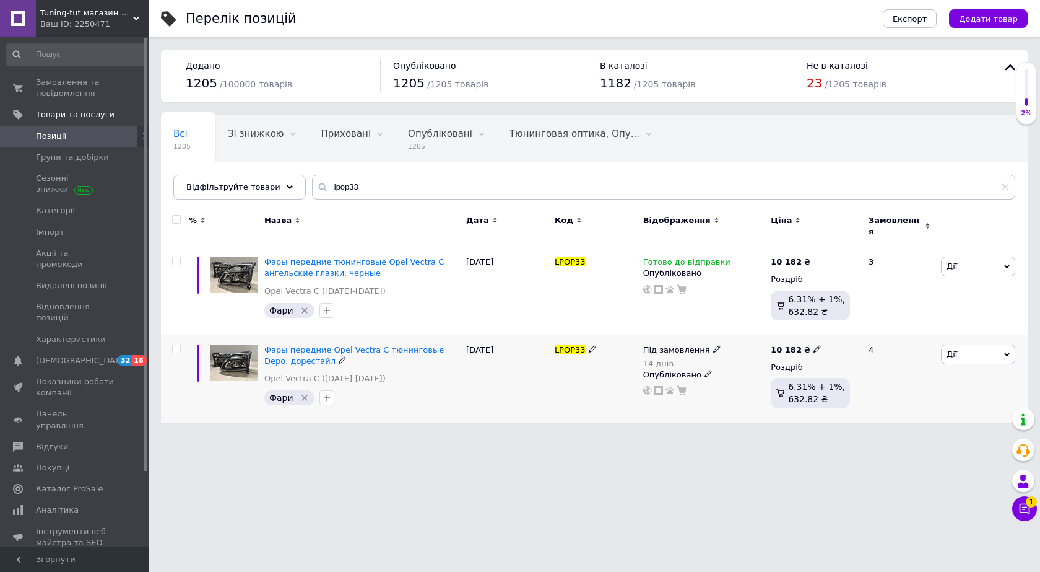
click at [681, 345] on span "Під замовлення" at bounding box center [676, 351] width 67 height 13
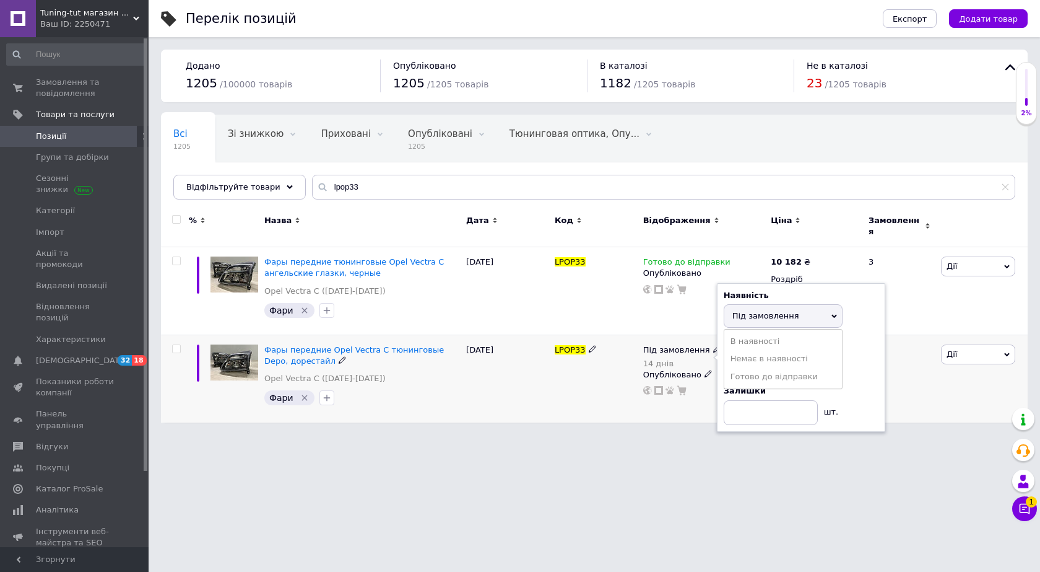
click at [748, 368] on li "Готово до відправки" at bounding box center [784, 376] width 118 height 17
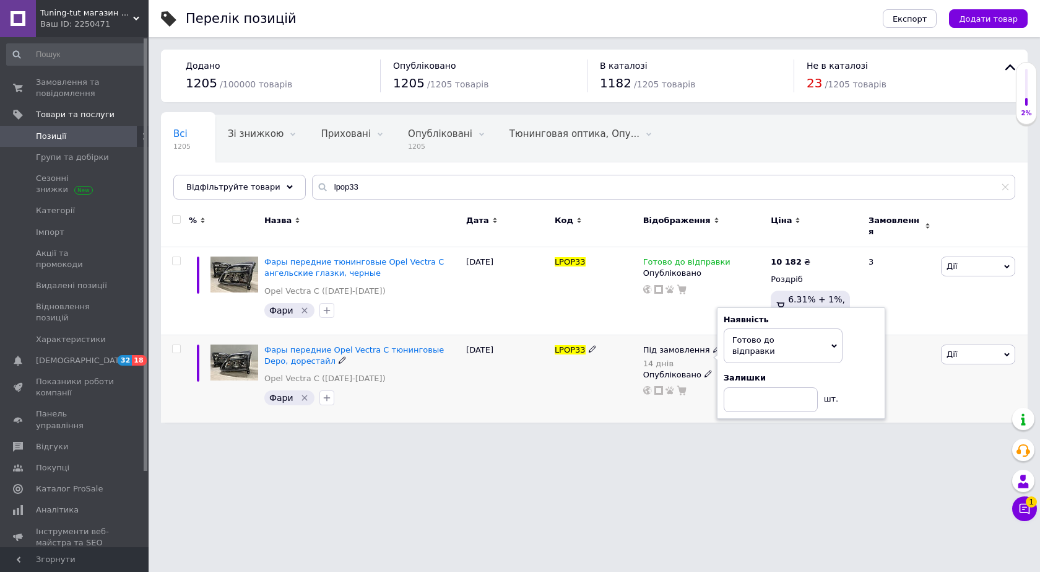
click at [592, 368] on div "LPOP33" at bounding box center [596, 377] width 89 height 87
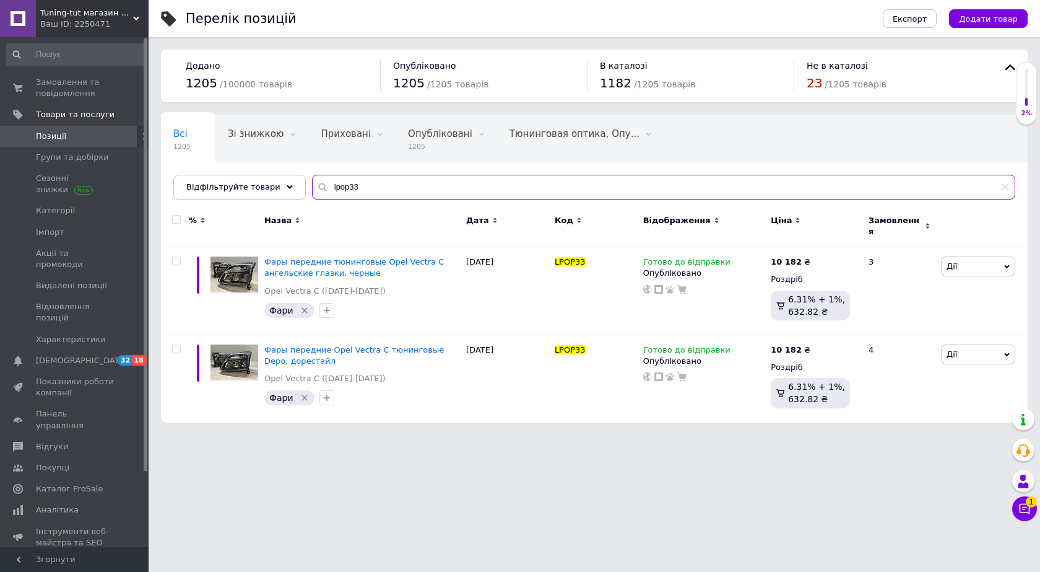
drag, startPoint x: 326, startPoint y: 184, endPoint x: 385, endPoint y: 191, distance: 59.2
click at [387, 191] on input "lpop33" at bounding box center [663, 187] width 703 height 25
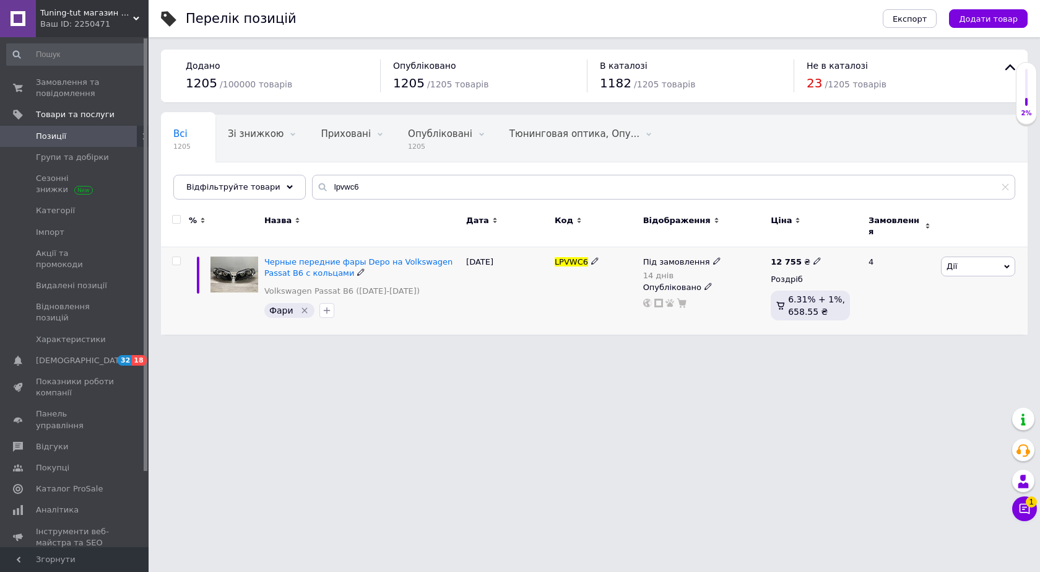
click at [657, 257] on span "Під замовлення" at bounding box center [676, 263] width 67 height 13
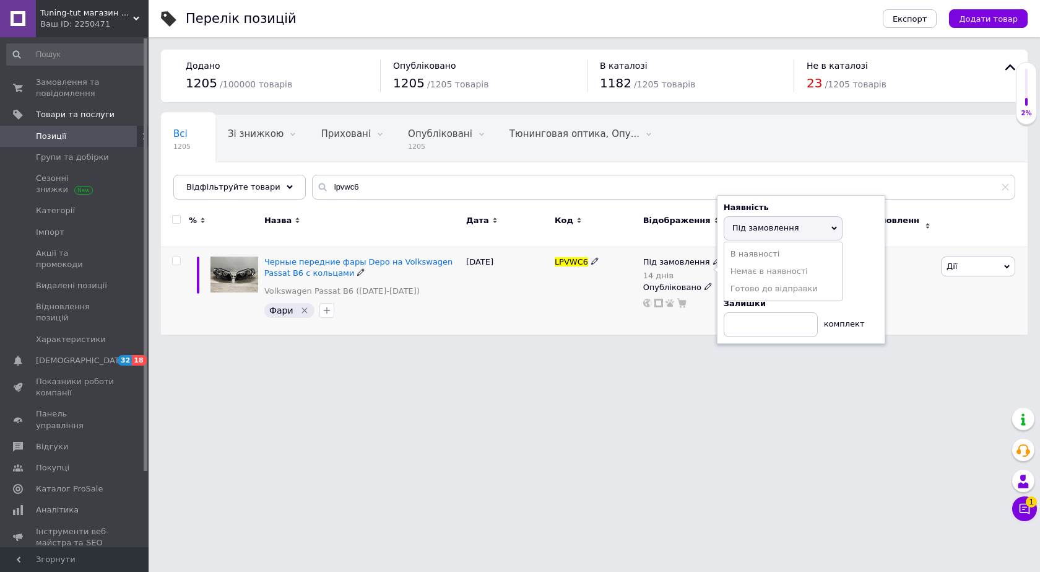
click at [778, 293] on ul "В наявності Немає в наявності [PERSON_NAME] до відправки" at bounding box center [783, 272] width 119 height 60
click at [775, 285] on div "Наявність Під замовлення В наявності Немає в наявності Готово до відправки Дні …" at bounding box center [801, 269] width 155 height 135
click at [741, 223] on span "Під замовлення" at bounding box center [766, 227] width 67 height 9
click at [753, 280] on li "Готово до відправки" at bounding box center [784, 288] width 118 height 17
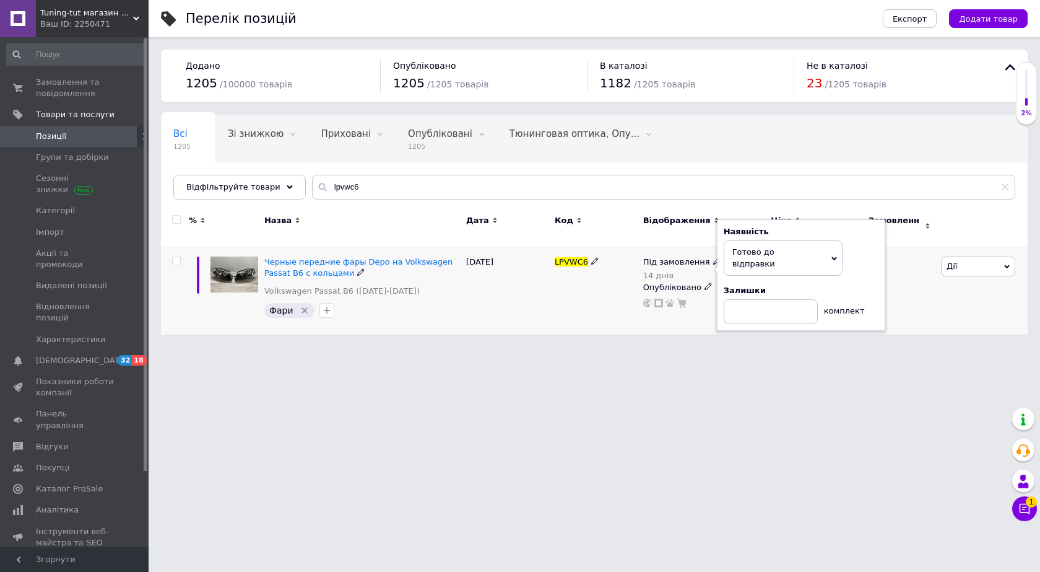
click at [570, 305] on div "LPVWC6" at bounding box center [596, 290] width 89 height 87
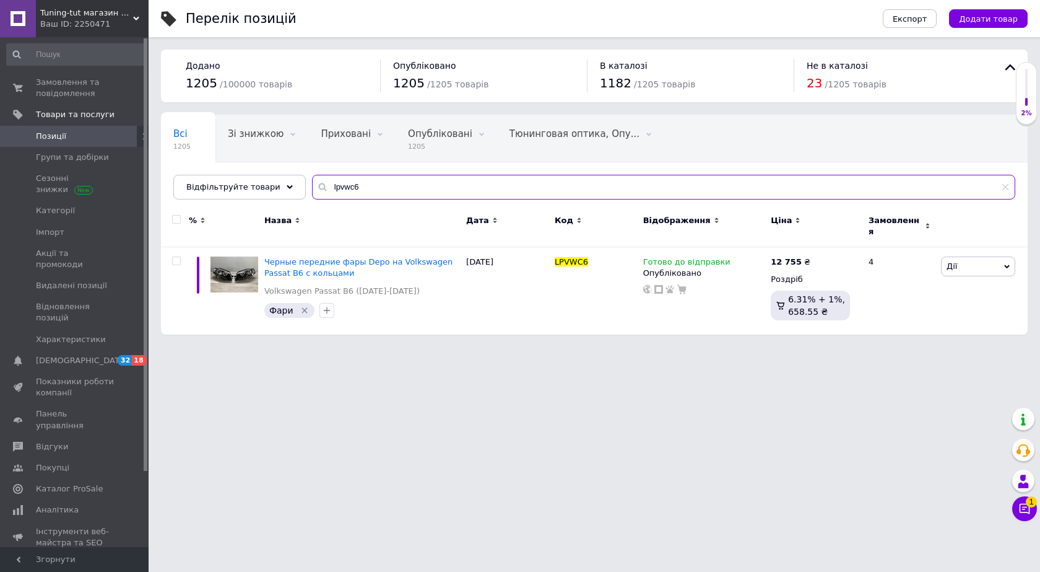
click at [339, 188] on input "lpvwc6" at bounding box center [663, 187] width 703 height 25
type input "lpvww6"
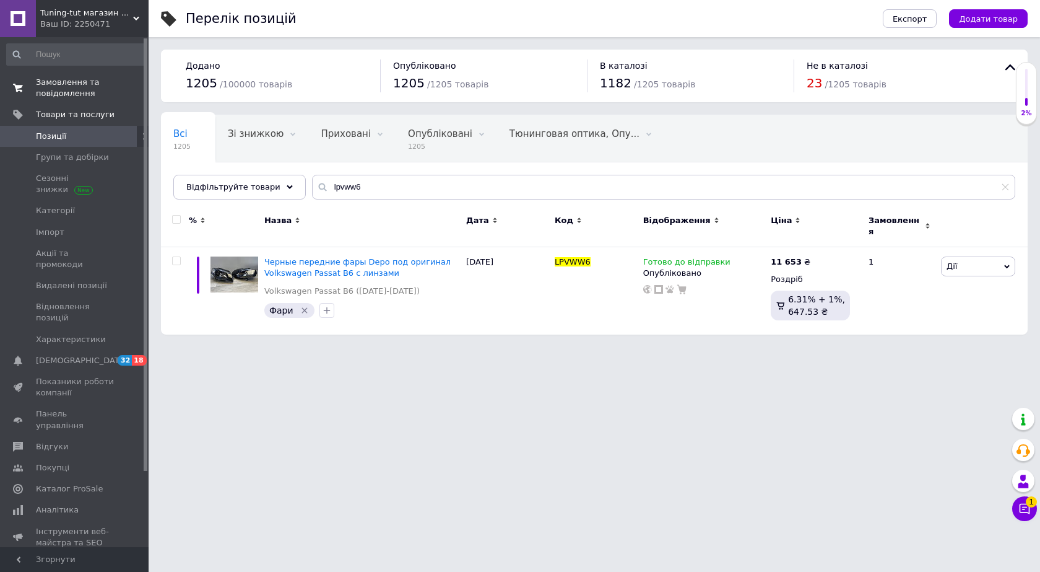
click at [70, 87] on span "Замовлення та повідомлення" at bounding box center [75, 88] width 79 height 22
